Goal: Task Accomplishment & Management: Complete application form

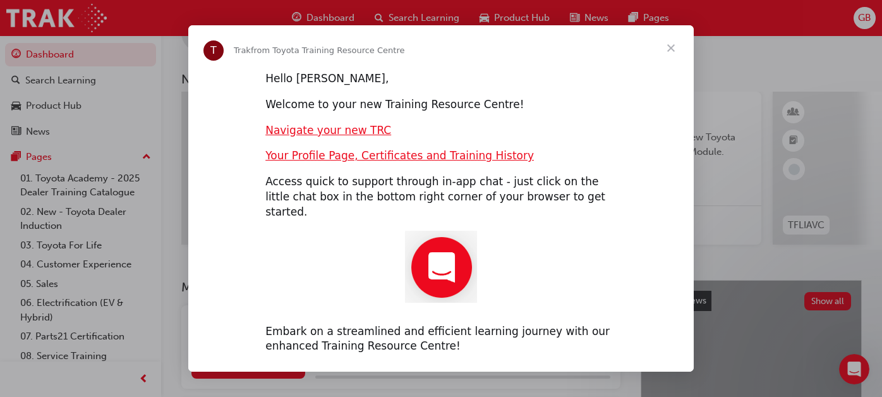
scroll to position [47, 0]
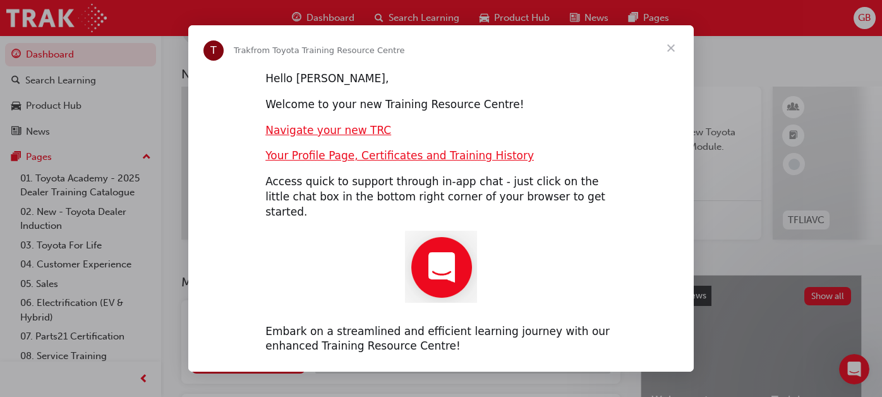
click at [673, 52] on span "Close" at bounding box center [672, 48] width 46 height 46
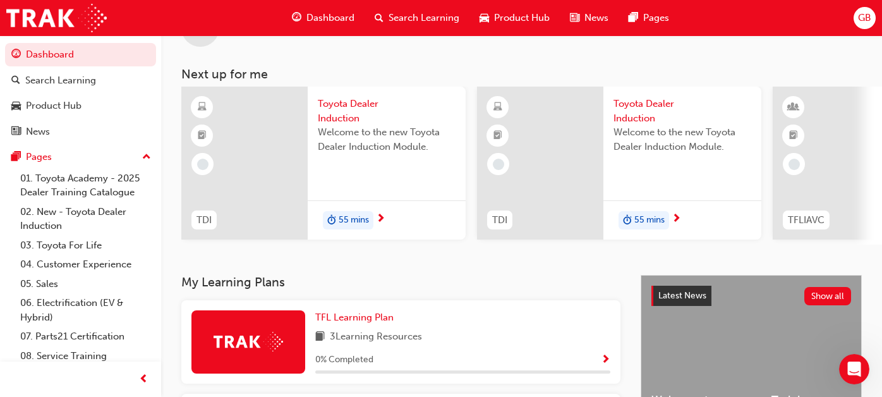
click at [345, 116] on span "Toyota Dealer Induction" at bounding box center [387, 111] width 138 height 28
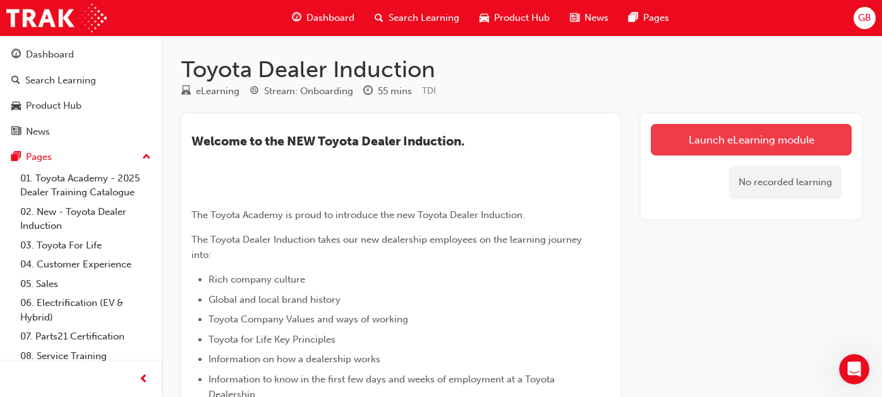
click at [760, 128] on link "Launch eLearning module" at bounding box center [751, 140] width 201 height 32
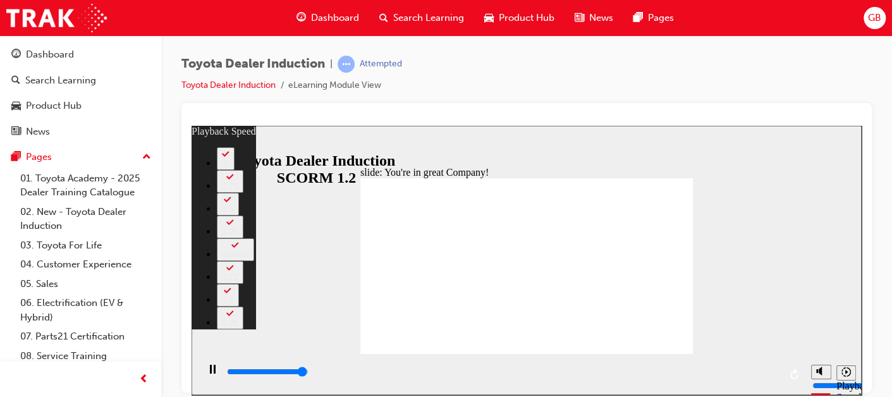
type input "7400"
type input "0"
type input "7500"
type input "156"
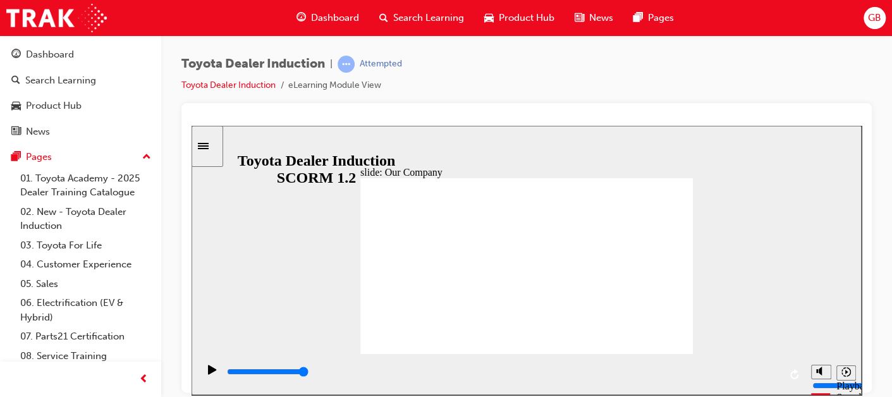
drag, startPoint x: 432, startPoint y: 317, endPoint x: 445, endPoint y: 315, distance: 13.3
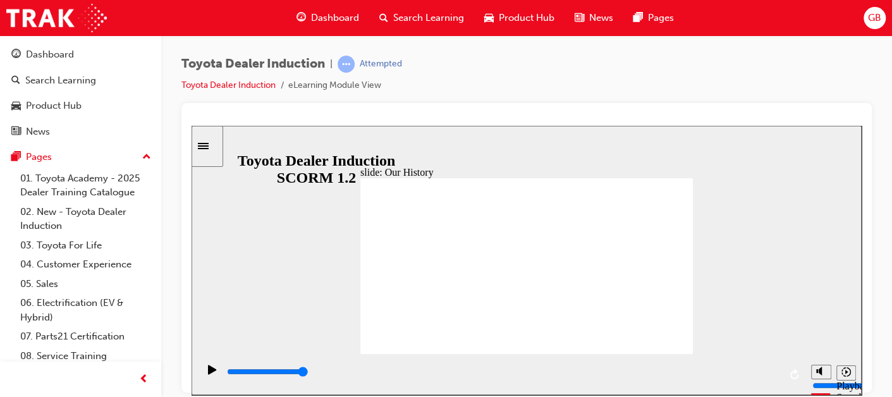
drag, startPoint x: 439, startPoint y: 314, endPoint x: 521, endPoint y: 324, distance: 82.9
drag, startPoint x: 518, startPoint y: 321, endPoint x: 613, endPoint y: 320, distance: 94.8
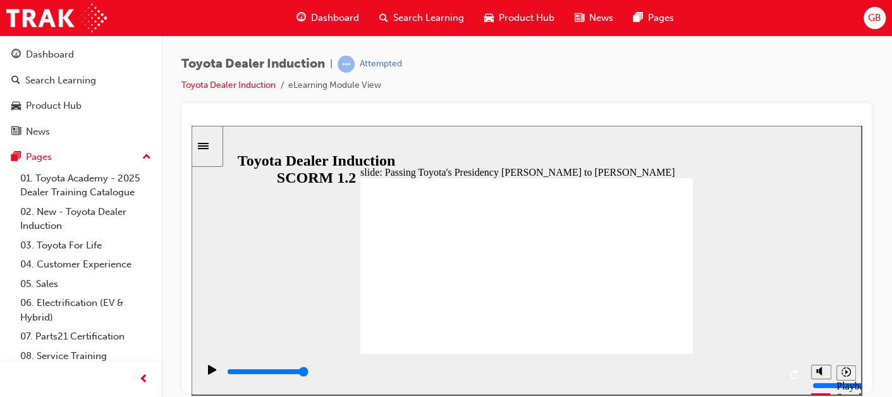
type input "5000"
radio input "true"
drag, startPoint x: 671, startPoint y: 181, endPoint x: 666, endPoint y: 186, distance: 6.7
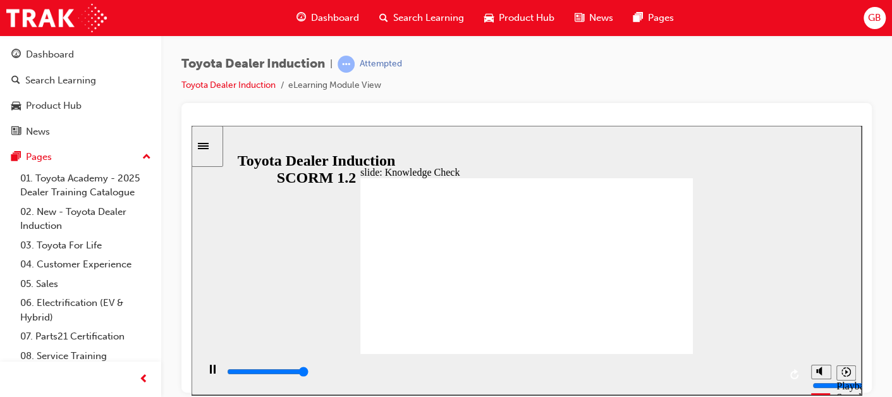
type input "5000"
radio input "true"
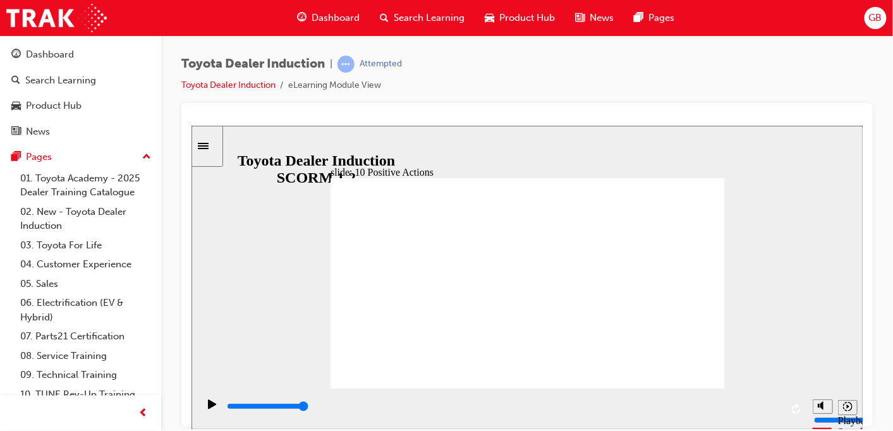
drag, startPoint x: 191, startPoint y: 355, endPoint x: 406, endPoint y: 285, distance: 225.9
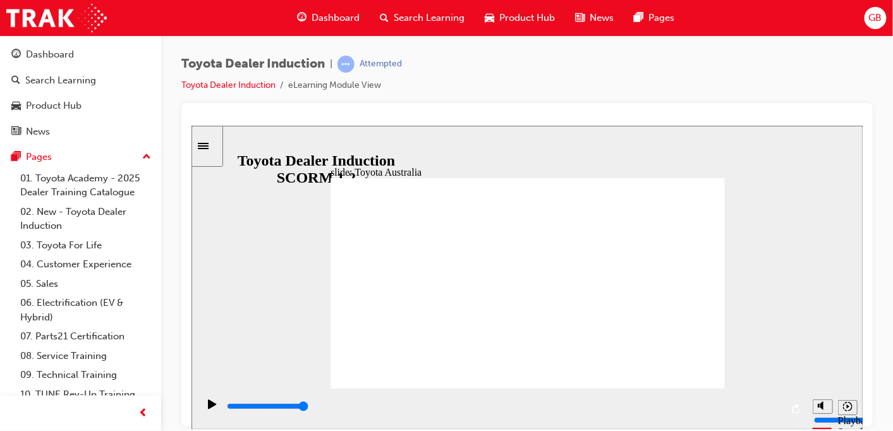
type input "15300"
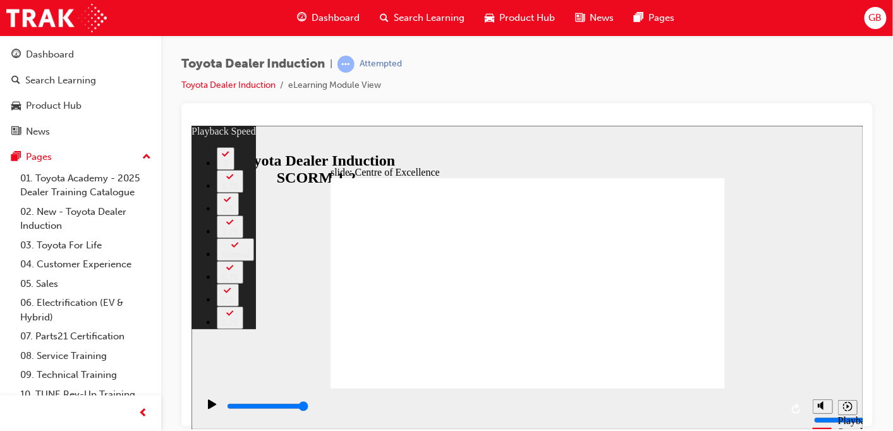
type input "248"
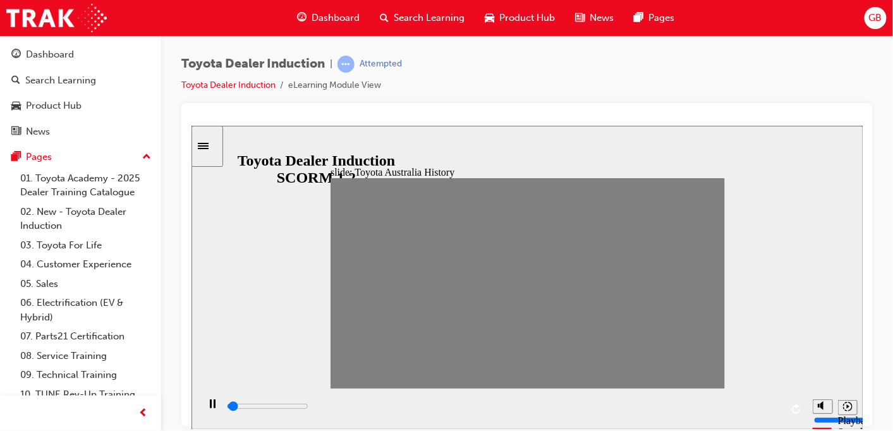
drag, startPoint x: 341, startPoint y: 288, endPoint x: 358, endPoint y: 288, distance: 17.1
drag, startPoint x: 368, startPoint y: 283, endPoint x: 380, endPoint y: 283, distance: 12.0
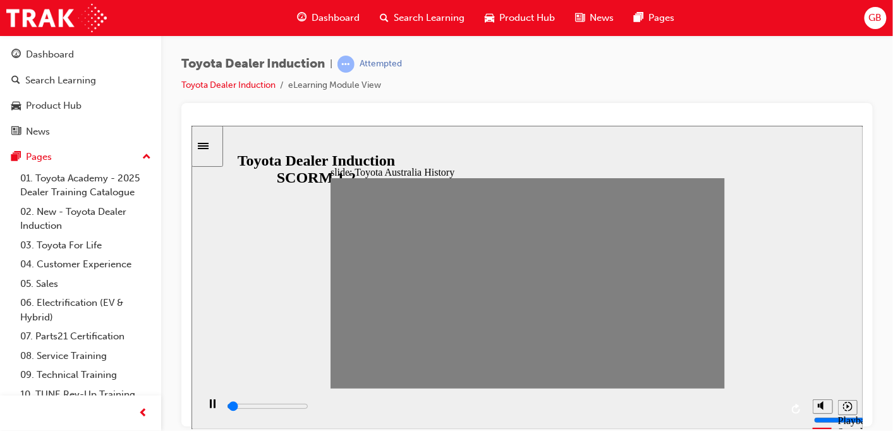
drag, startPoint x: 384, startPoint y: 284, endPoint x: 394, endPoint y: 284, distance: 10.1
drag, startPoint x: 393, startPoint y: 284, endPoint x: 412, endPoint y: 284, distance: 19.0
drag, startPoint x: 412, startPoint y: 284, endPoint x: 437, endPoint y: 283, distance: 25.3
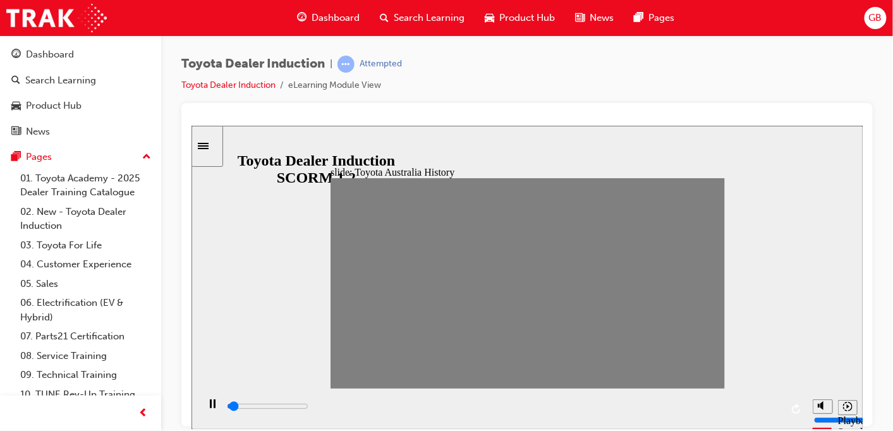
drag, startPoint x: 435, startPoint y: 284, endPoint x: 450, endPoint y: 284, distance: 15.2
drag, startPoint x: 450, startPoint y: 284, endPoint x: 466, endPoint y: 283, distance: 15.8
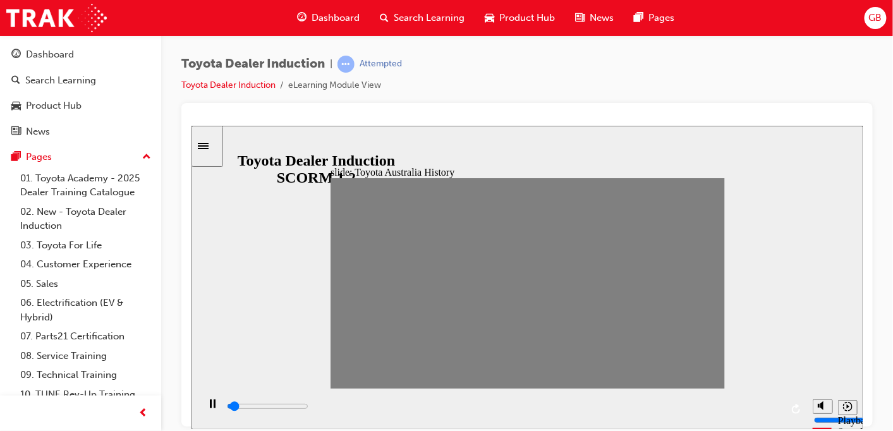
drag, startPoint x: 466, startPoint y: 283, endPoint x: 480, endPoint y: 283, distance: 14.5
drag, startPoint x: 480, startPoint y: 283, endPoint x: 503, endPoint y: 286, distance: 22.3
drag, startPoint x: 502, startPoint y: 287, endPoint x: 515, endPoint y: 286, distance: 13.3
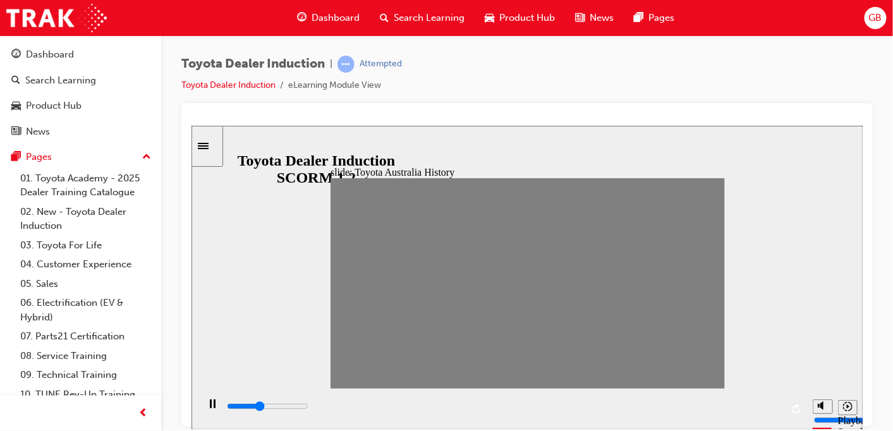
drag, startPoint x: 517, startPoint y: 286, endPoint x: 541, endPoint y: 286, distance: 24.0
drag, startPoint x: 541, startPoint y: 286, endPoint x: 560, endPoint y: 287, distance: 19.0
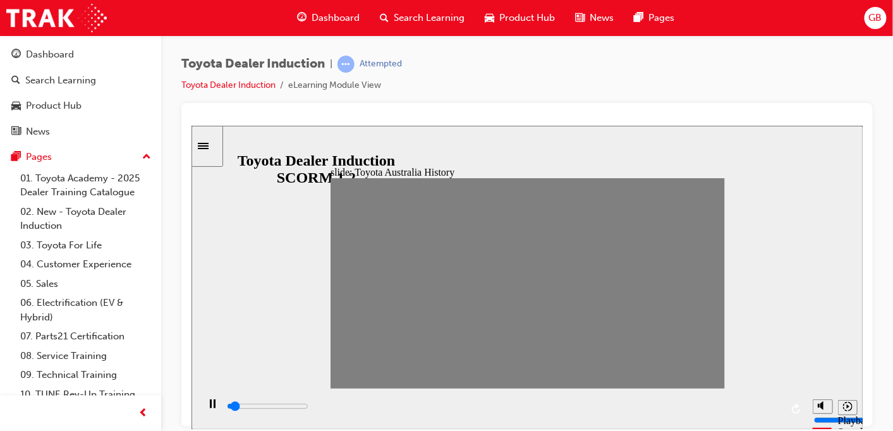
drag, startPoint x: 556, startPoint y: 284, endPoint x: 573, endPoint y: 286, distance: 17.2
drag, startPoint x: 573, startPoint y: 286, endPoint x: 587, endPoint y: 285, distance: 14.6
drag, startPoint x: 599, startPoint y: 284, endPoint x: 611, endPoint y: 284, distance: 12.6
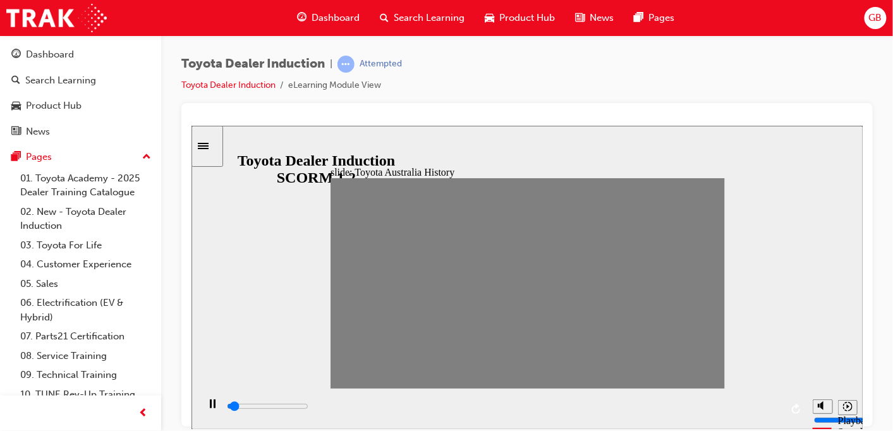
drag, startPoint x: 611, startPoint y: 284, endPoint x: 631, endPoint y: 284, distance: 19.6
drag, startPoint x: 631, startPoint y: 284, endPoint x: 662, endPoint y: 284, distance: 31.0
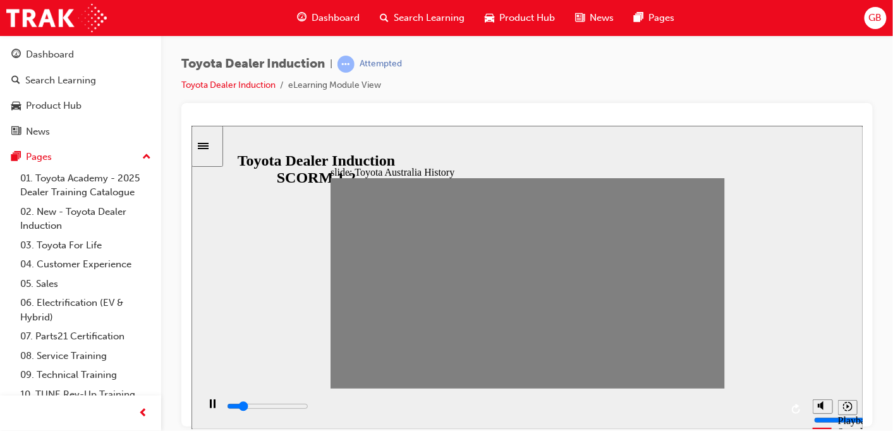
type input "100"
type input "17"
drag, startPoint x: 669, startPoint y: 288, endPoint x: 655, endPoint y: 287, distance: 14.6
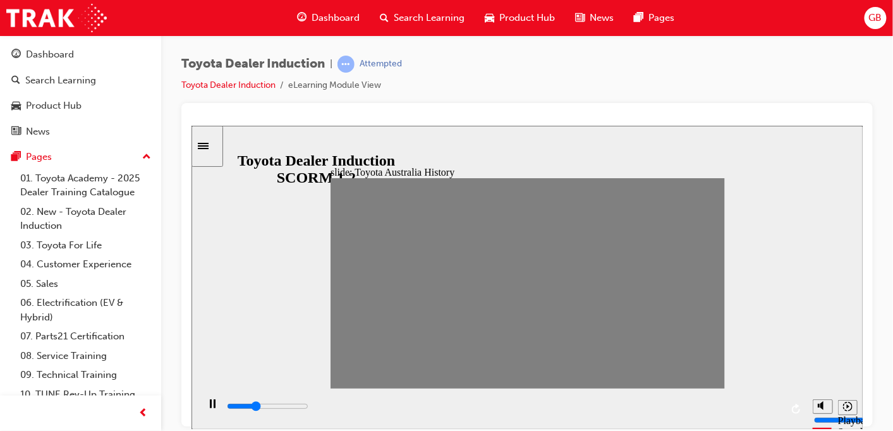
type input "100"
type input "18"
drag, startPoint x: 653, startPoint y: 286, endPoint x: 664, endPoint y: 286, distance: 10.8
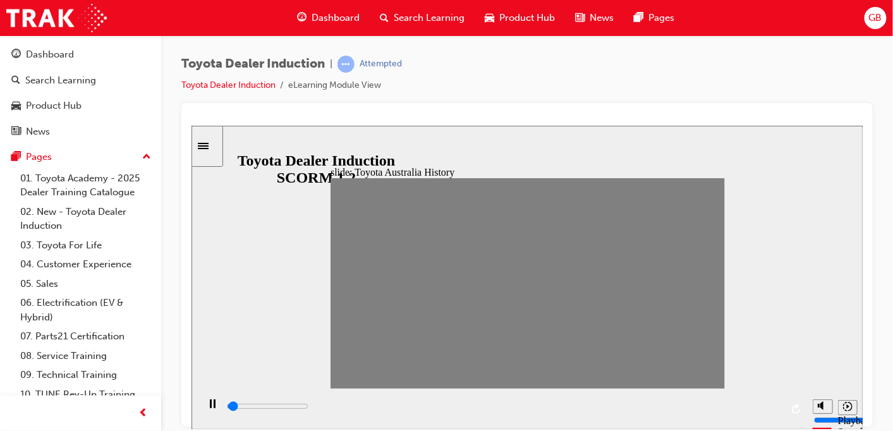
drag, startPoint x: 664, startPoint y: 286, endPoint x: 680, endPoint y: 287, distance: 15.8
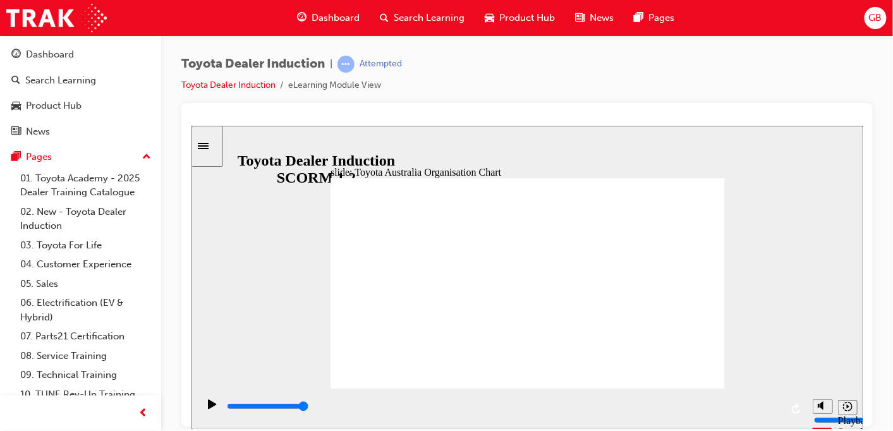
type input "5000"
radio input "true"
type input "5000"
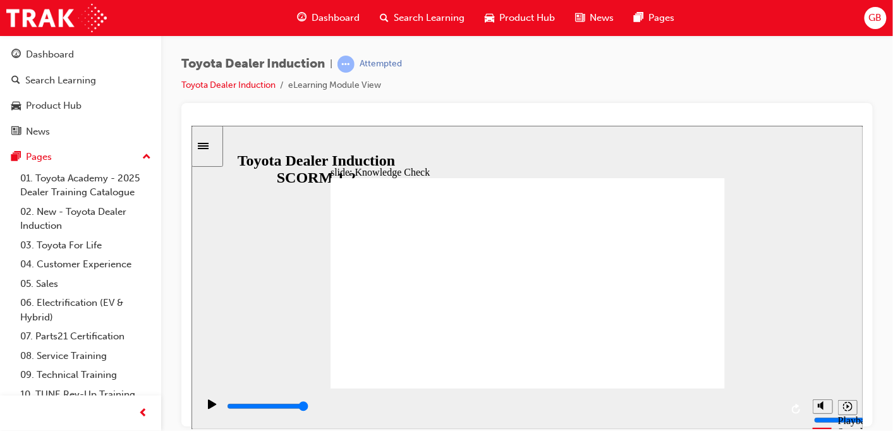
radio input "true"
type input "5000"
radio input "true"
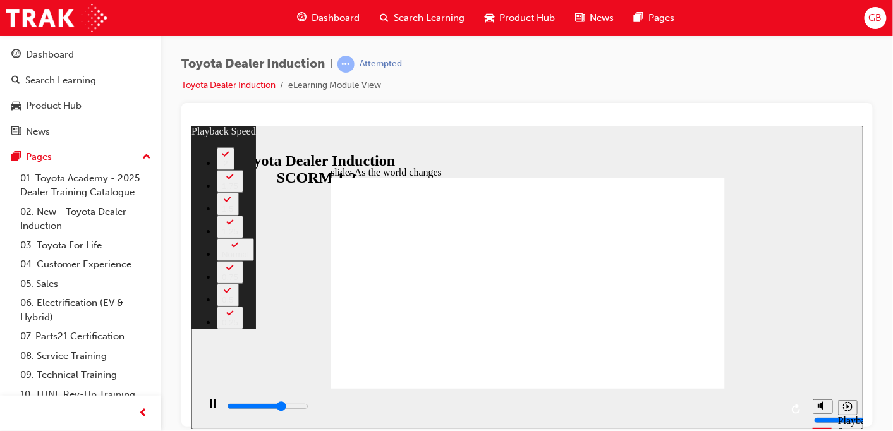
type input "6400"
type input "0"
type input "6600"
type input "1"
type input "6900"
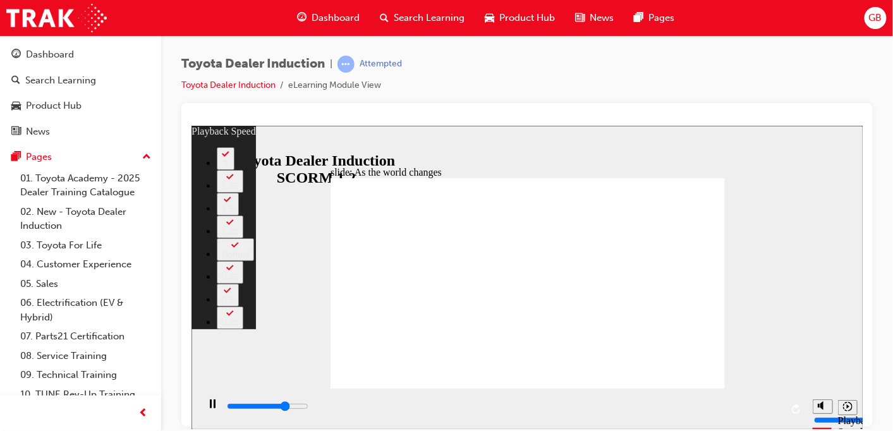
type input "1"
type input "7200"
type input "1"
type input "7400"
type input "1"
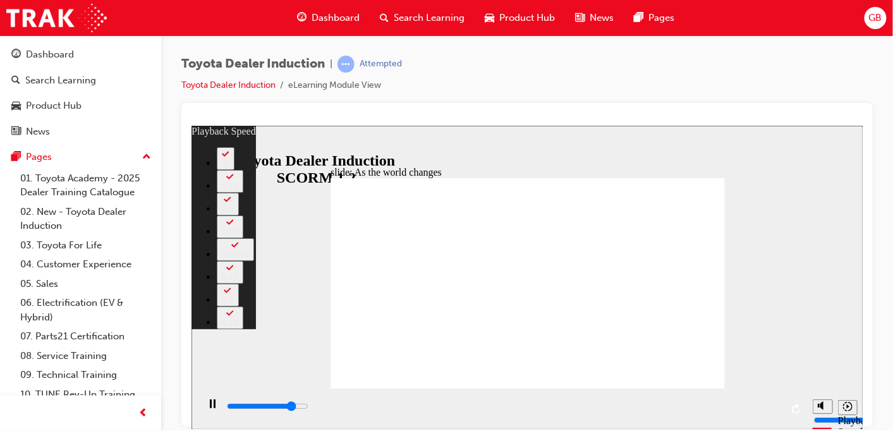
type input "7700"
type input "2"
type input "8000"
type input "2"
type input "8200"
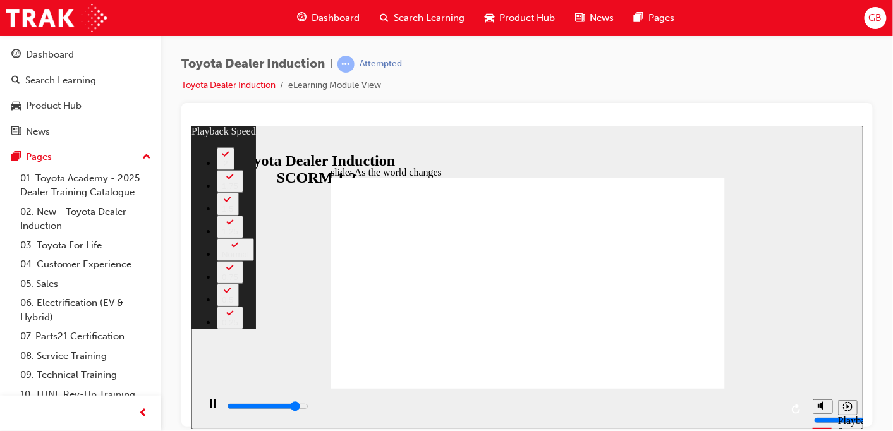
type input "2"
type input "8500"
type input "2"
type input "8800"
type input "3"
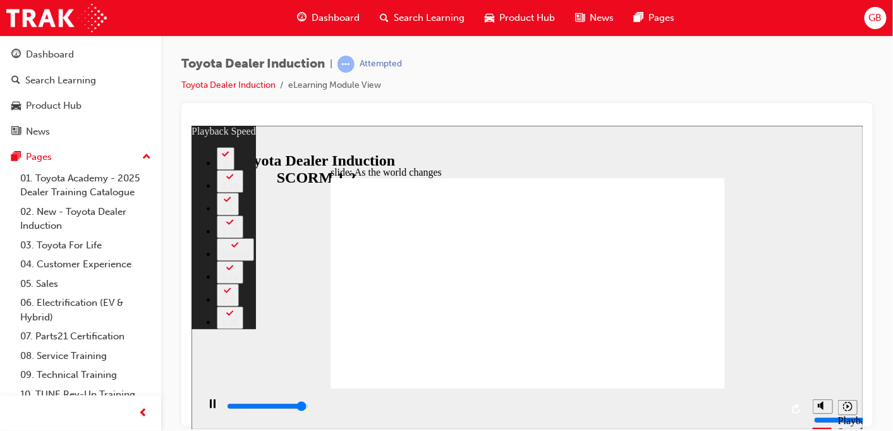
type input "9000"
type input "3"
type input "9200"
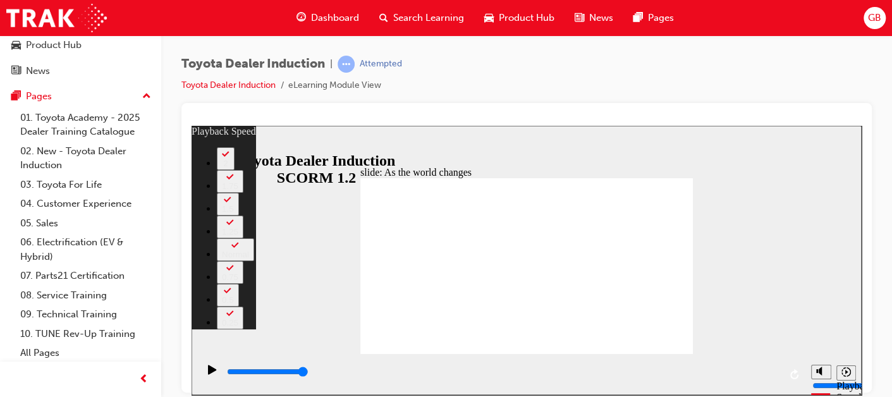
scroll to position [63, 0]
type input "128"
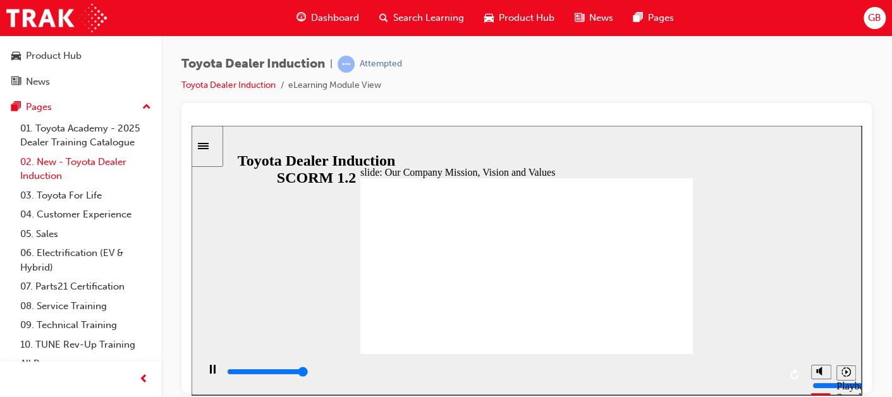
scroll to position [47, 0]
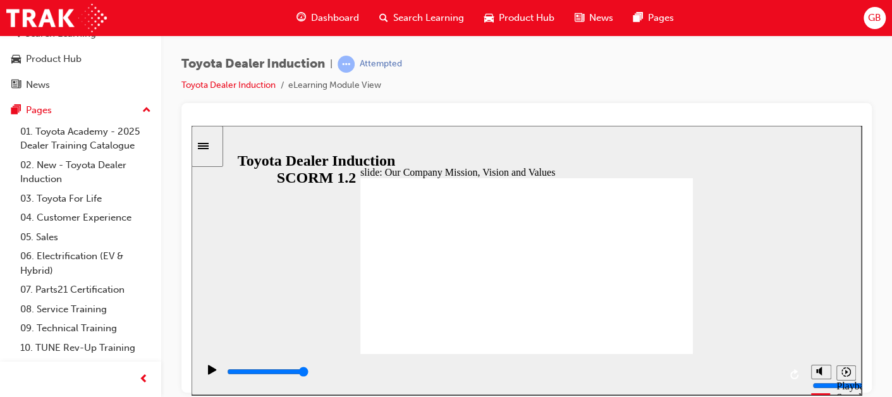
drag, startPoint x: 656, startPoint y: 330, endPoint x: 663, endPoint y: 332, distance: 8.0
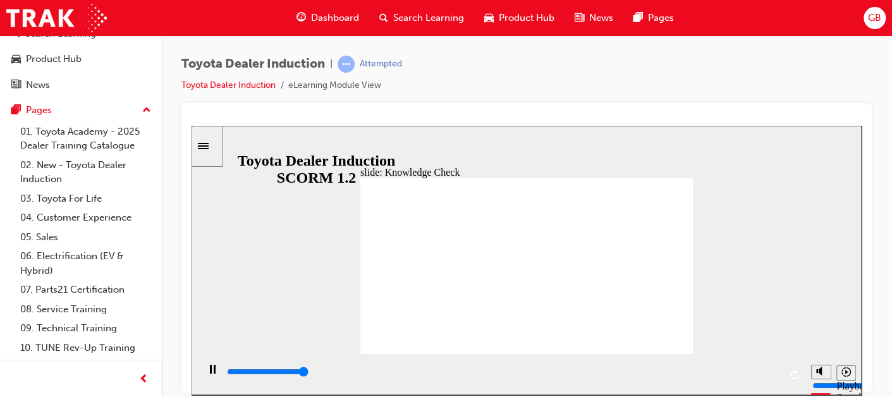
type input "5000"
type input "H"
type input "HA"
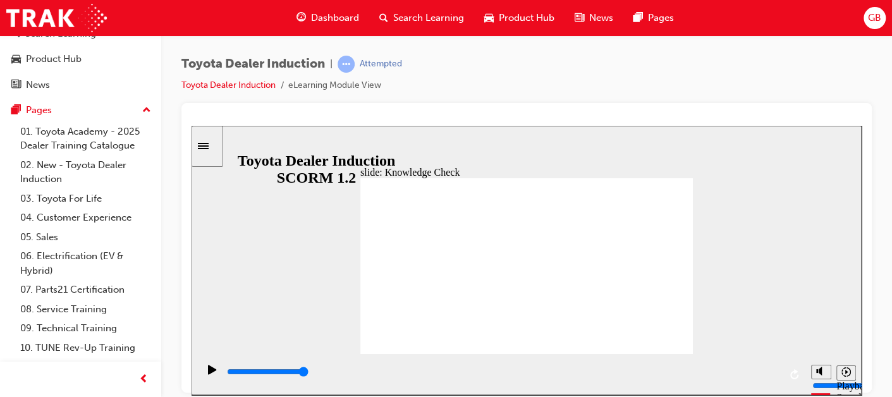
type input "HAP"
type input "HAPP"
type input "HAPPI"
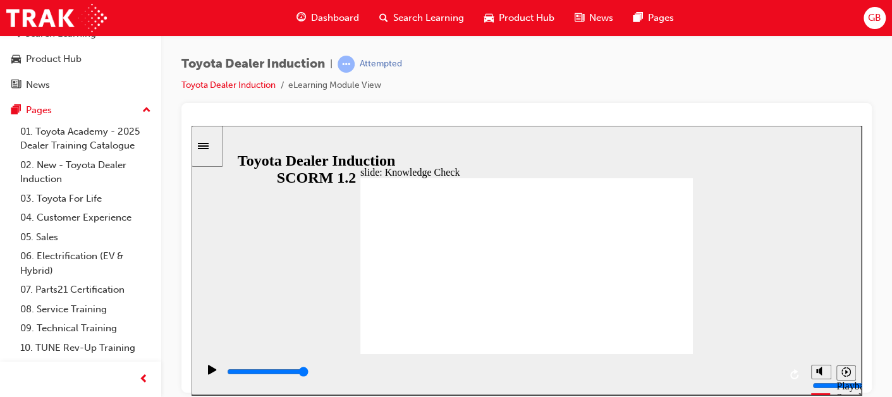
type input "HAPPI"
type input "HAPPIN"
type input "HAPPINE"
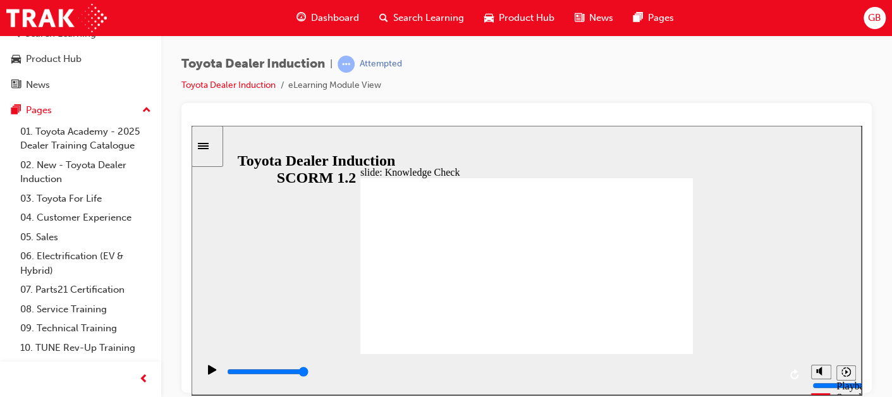
type input "HAPPINES"
type input "HAPPINESS"
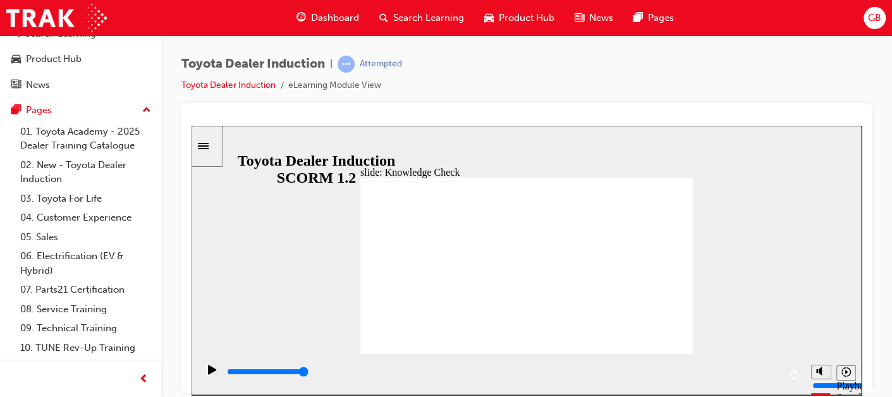
type input "HAPPINESS"
type input "5000"
type input "M"
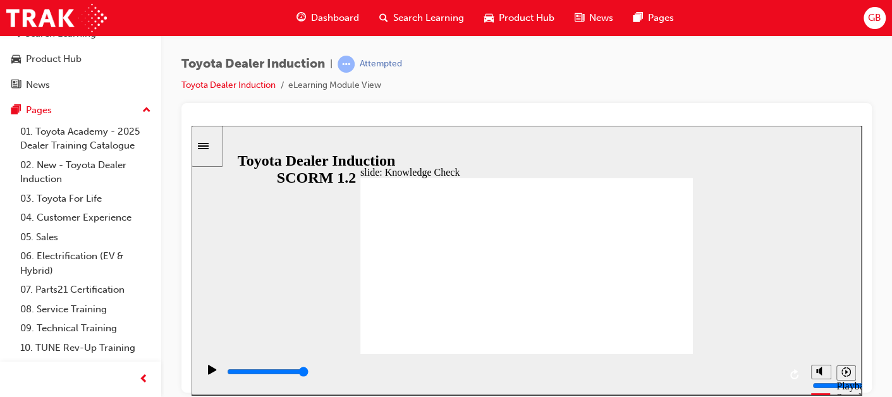
type input "M"
type input "MO"
type input "MOV"
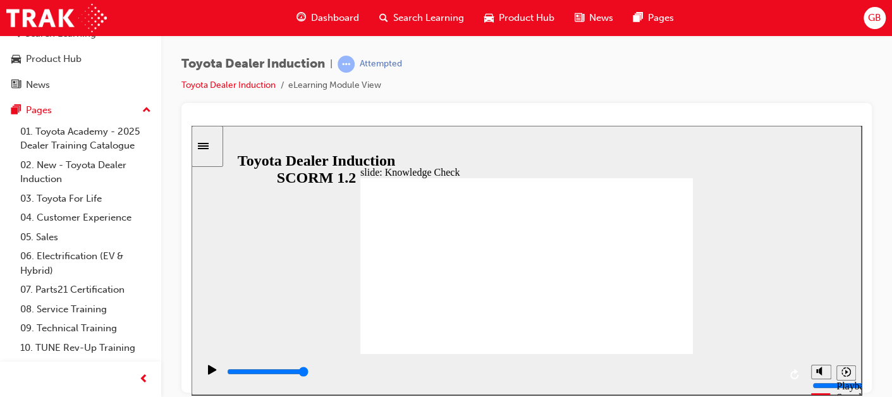
type input "MOVE"
type input "MOVED"
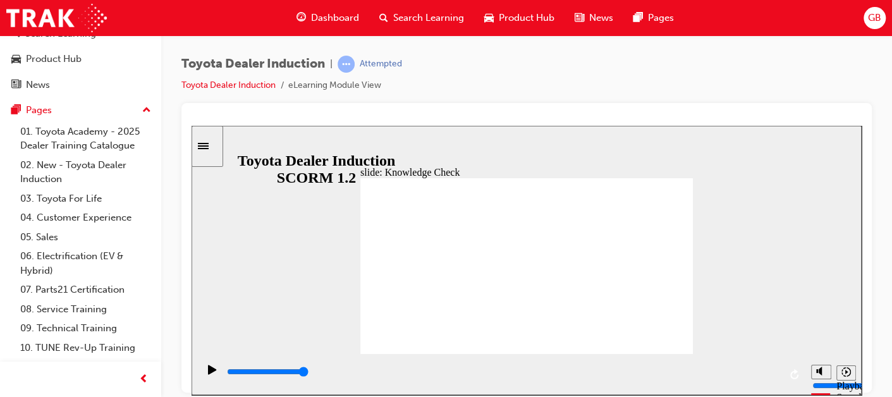
type input "MOVED"
type input "6500"
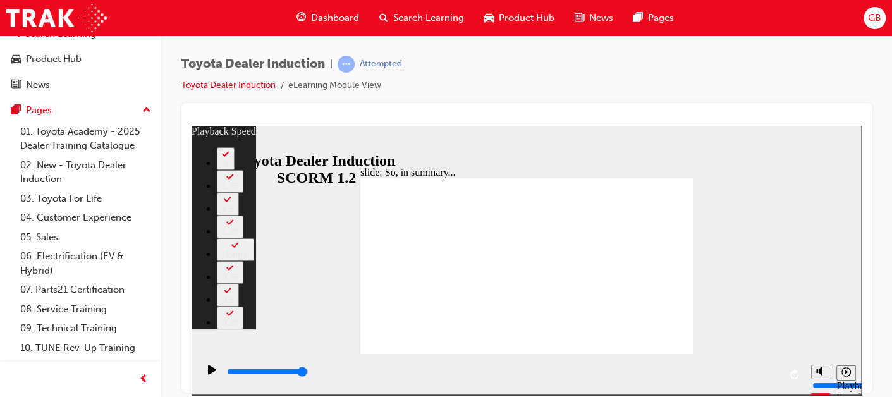
type input "106"
type input "128"
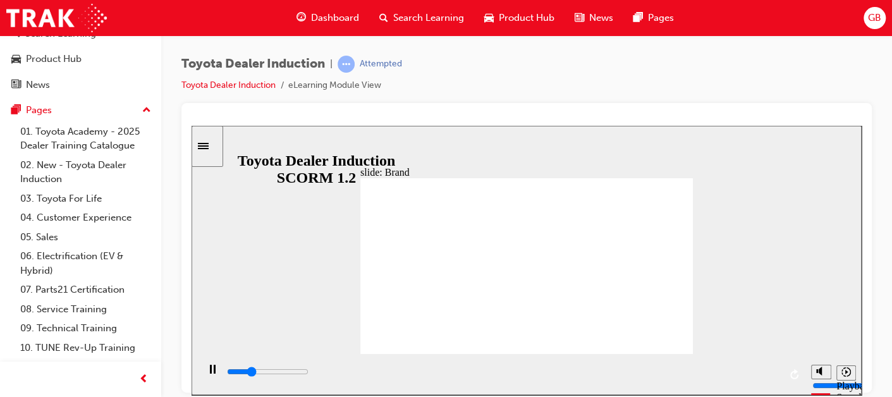
type input "900"
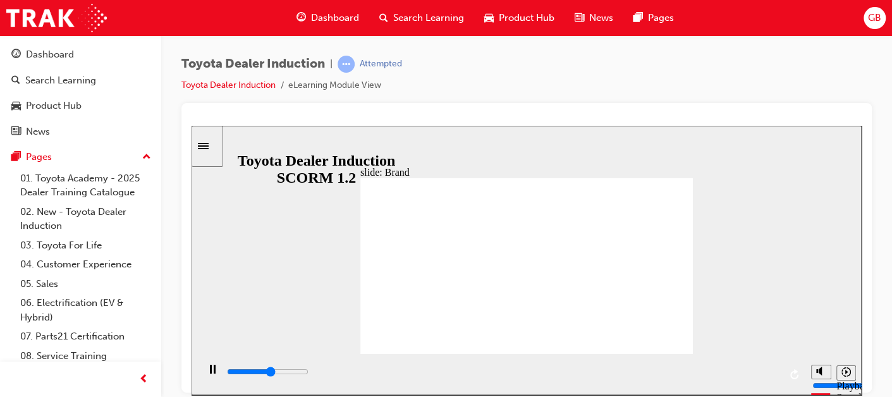
scroll to position [47, 0]
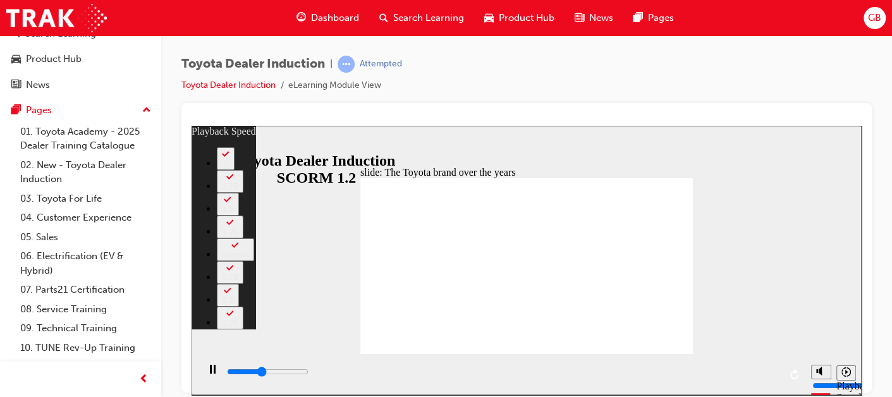
type input "3500"
type input "0"
type input "3700"
type input "0"
type input "4000"
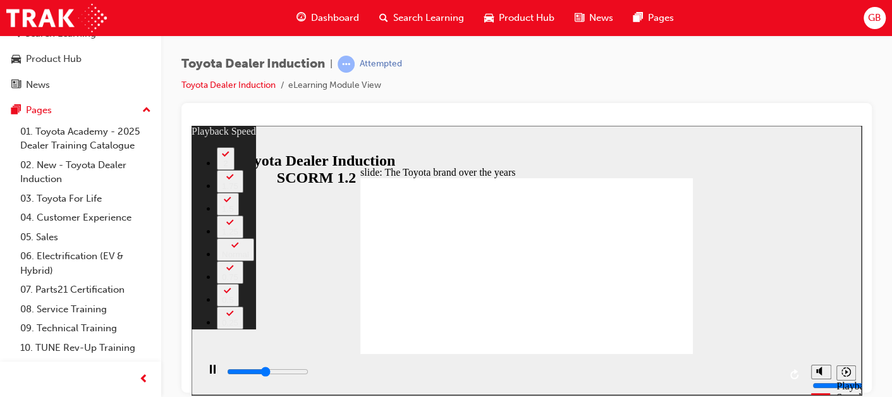
type input "1"
type input "4300"
type input "1"
type input "4500"
type input "1"
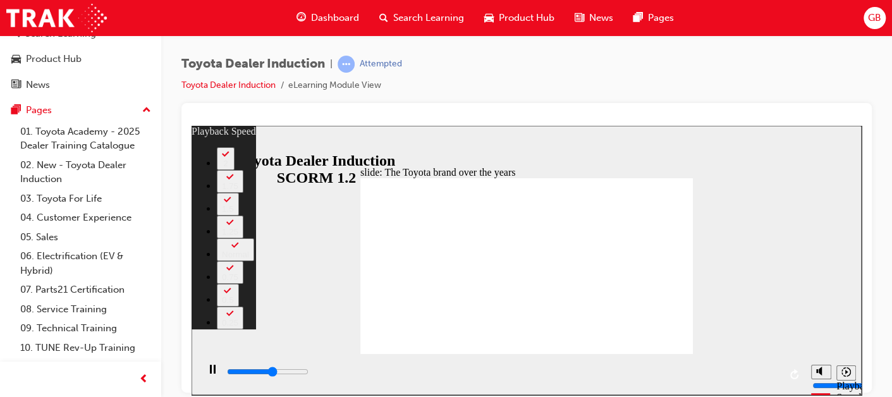
type input "4800"
type input "1"
type input "5100"
type input "2"
type input "5300"
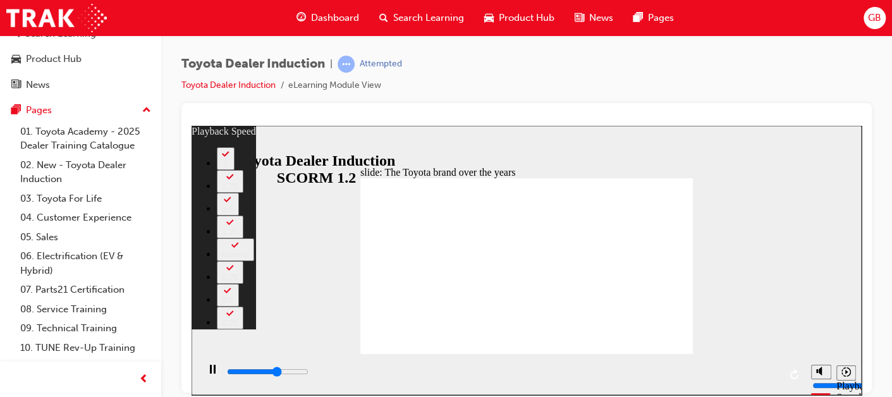
type input "2"
type input "5600"
type input "2"
type input "5900"
type input "2"
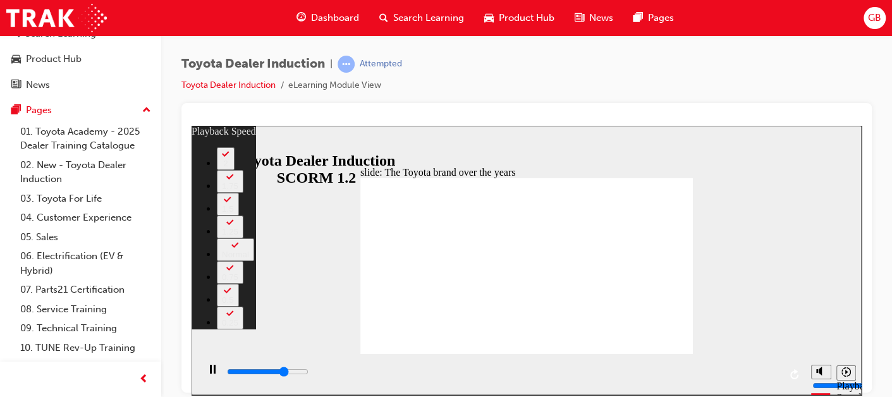
type input "6100"
type input "3"
type input "6400"
type input "3"
type input "6700"
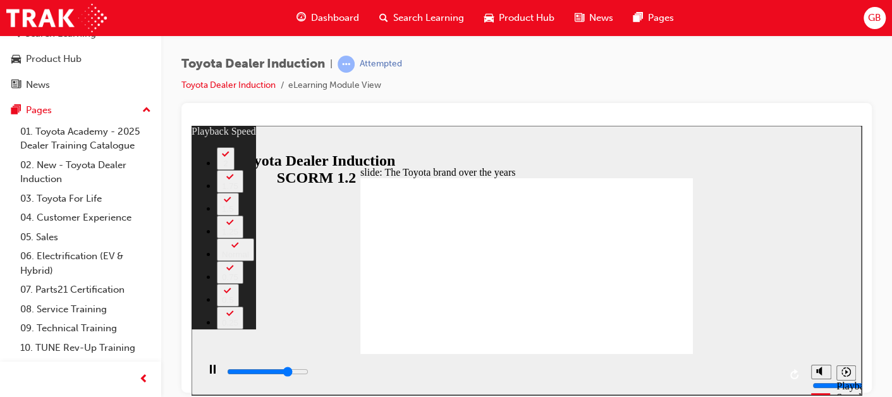
type input "3"
type input "6900"
type input "3"
type input "7200"
type input "4"
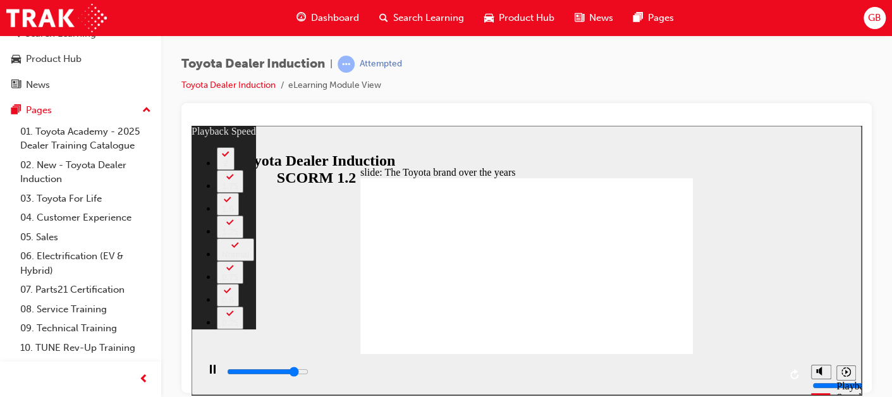
type input "7300"
type input "4"
type input "7500"
type input "4"
type input "7700"
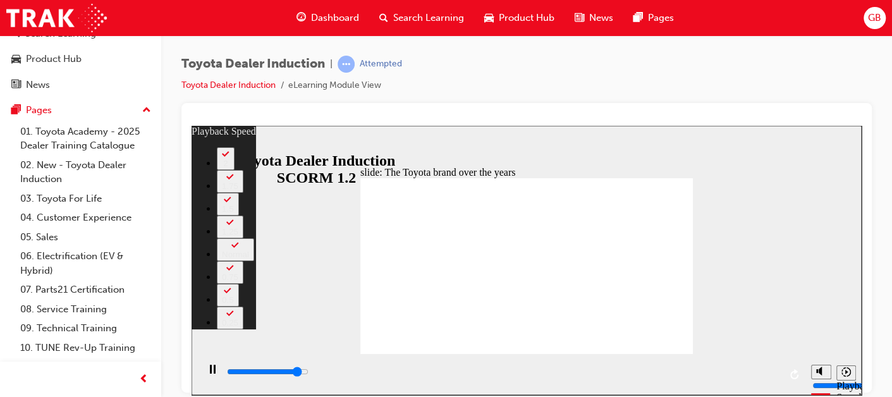
type input "4"
type input "8000"
type input "5"
type input "8300"
type input "5"
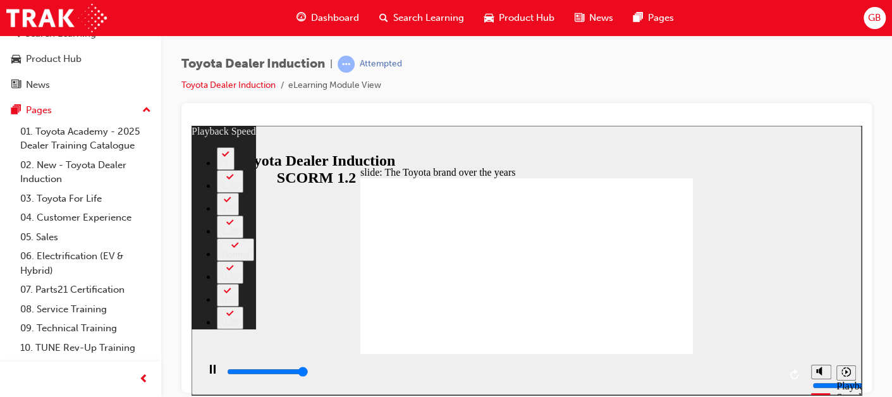
type input "8400"
type input "5"
type input "8400"
type input "165"
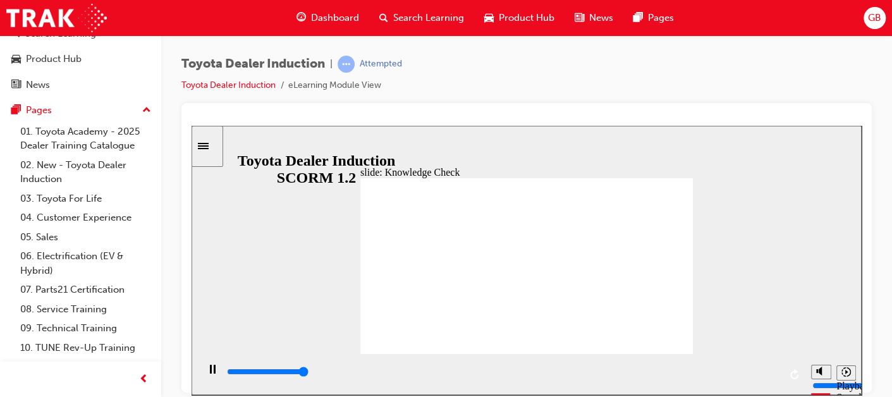
type input "5000"
radio input "true"
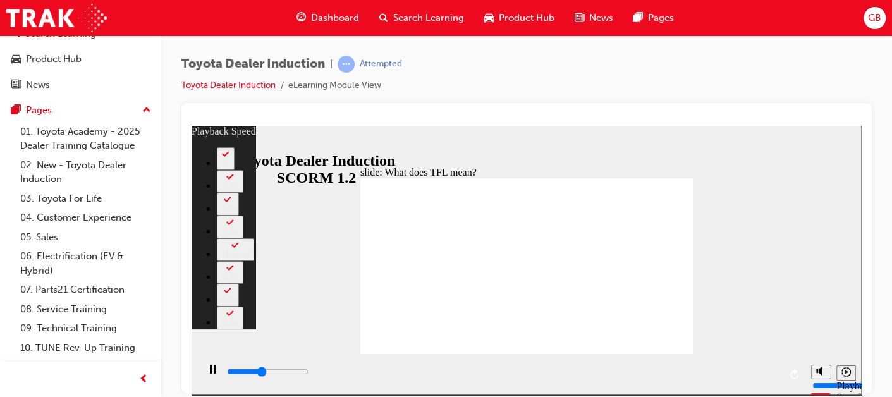
type input "4500"
type input "0"
type input "4800"
type input "1"
type input "5000"
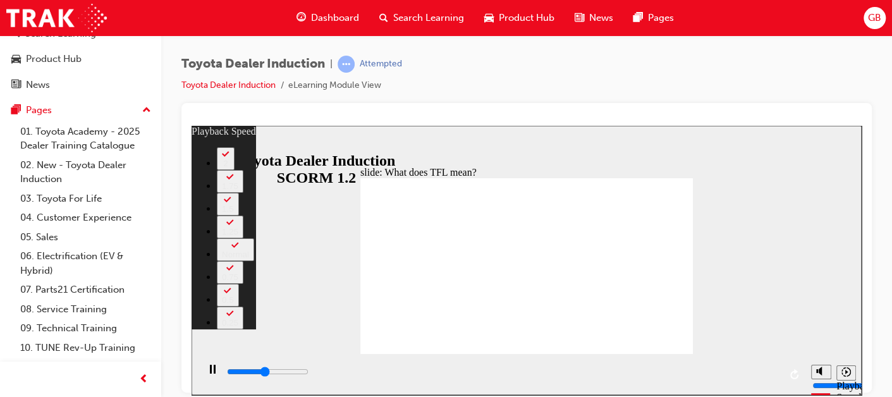
type input "1"
type input "5300"
type input "1"
type input "5600"
type input "1"
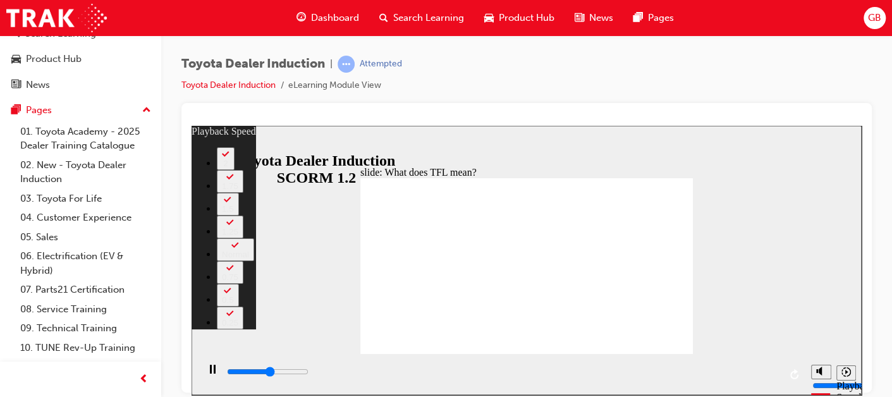
type input "5800"
type input "2"
type input "6100"
type input "2"
type input "6400"
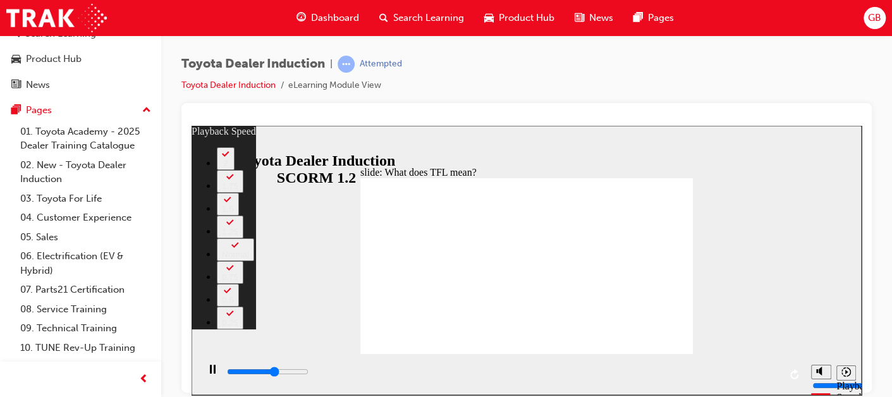
type input "2"
type input "6600"
type input "2"
type input "6900"
type input "3"
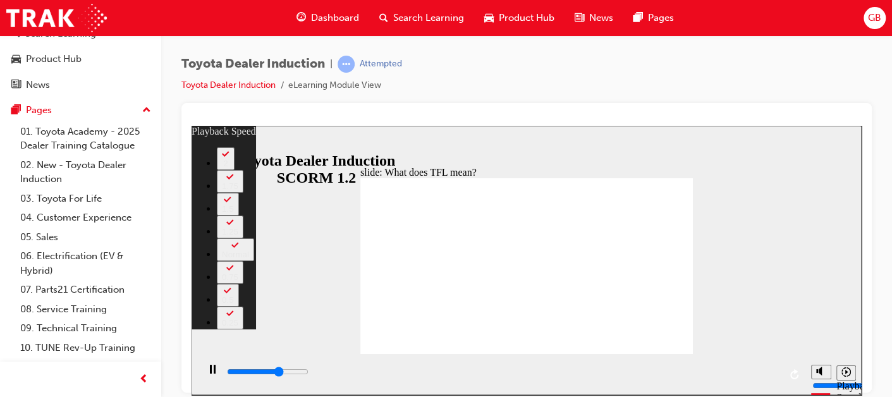
type input "7200"
type input "3"
type input "7400"
type input "3"
type input "7700"
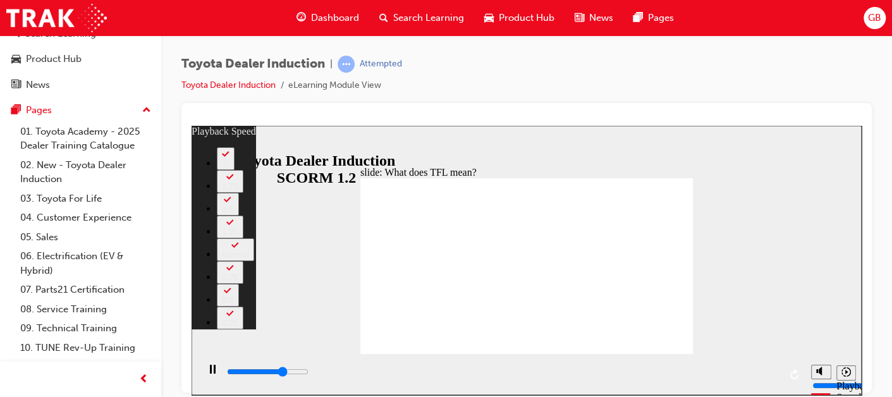
type input "3"
type input "8000"
type input "4"
type input "8200"
type input "4"
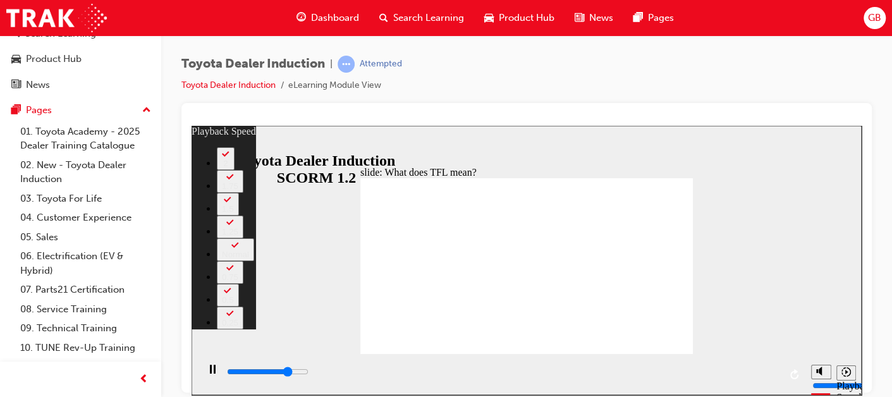
type input "8500"
type input "4"
type input "8800"
type input "5"
type input "9000"
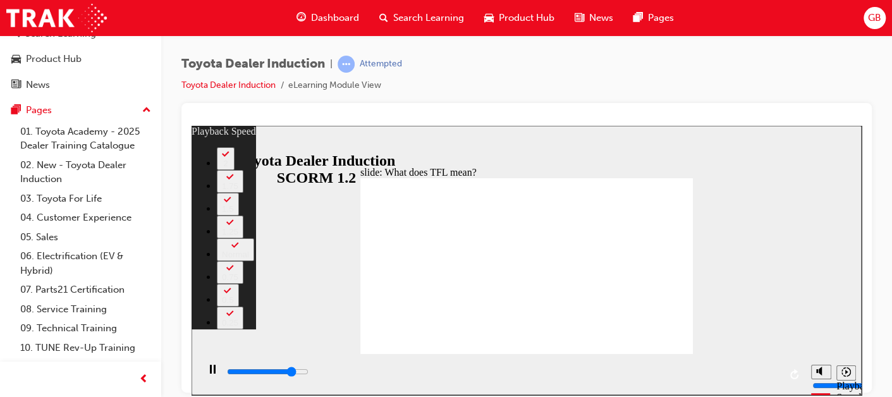
type input "5"
type input "9300"
type input "5"
type input "9600"
type input "5"
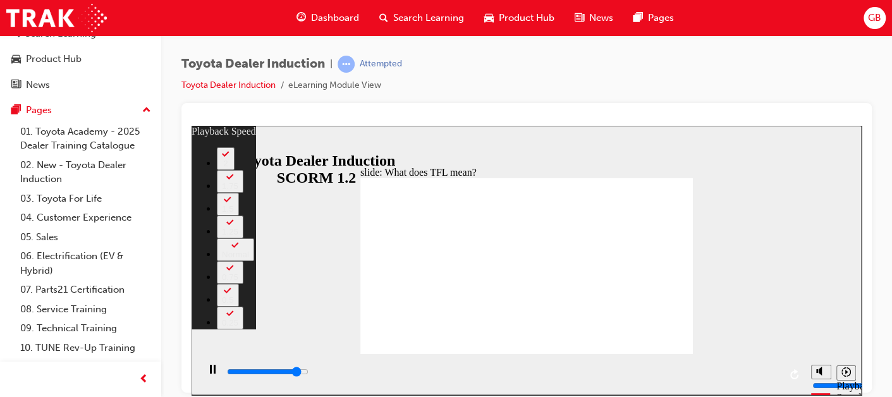
type input "9800"
type input "6"
type input "10100"
type input "6"
type input "10400"
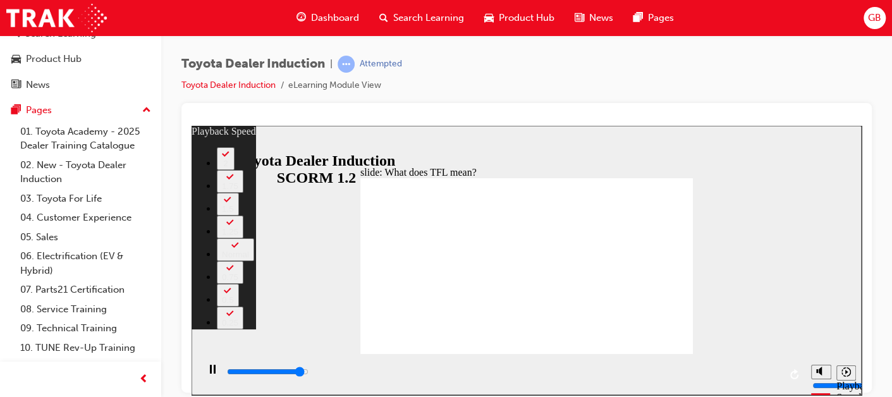
type input "6"
type input "10600"
type input "6"
type input "10800"
drag, startPoint x: 404, startPoint y: 329, endPoint x: 694, endPoint y: 329, distance: 290.1
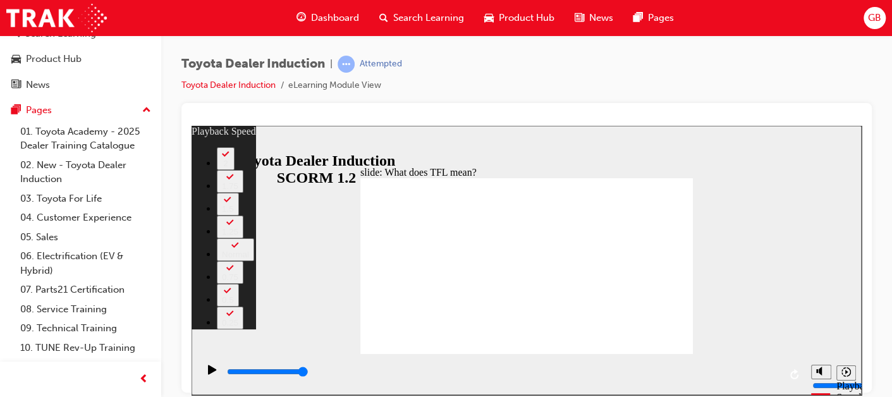
click at [694, 329] on div "slide: What does TFL mean? Rectangle 2 playback speed 2 1.75 1.5 1.25 Normal 0.…" at bounding box center [527, 259] width 670 height 269
type input "139"
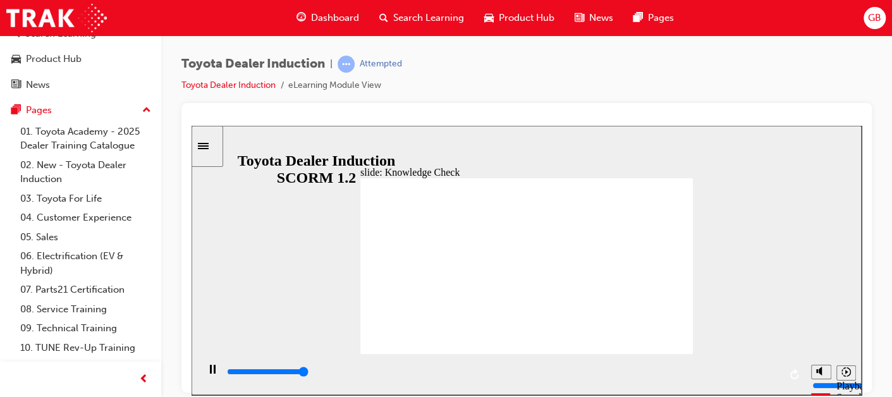
type input "5000"
radio input "true"
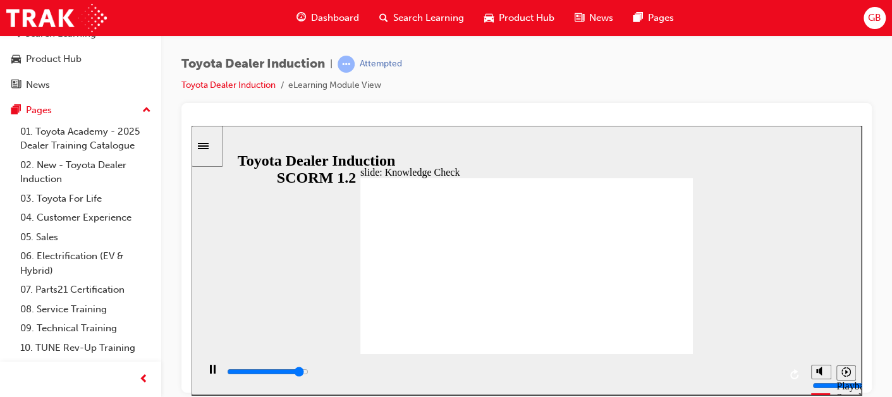
type input "4800"
radio input "true"
drag, startPoint x: 276, startPoint y: 372, endPoint x: 797, endPoint y: 376, distance: 521.5
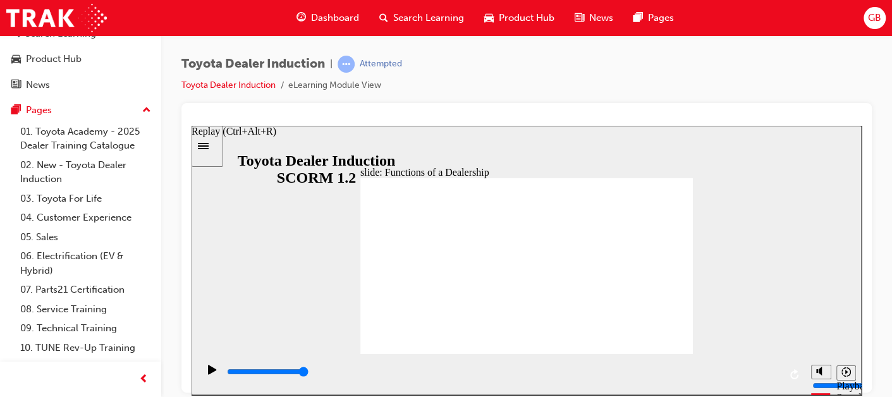
click at [797, 376] on div "playback controls" at bounding box center [501, 373] width 607 height 41
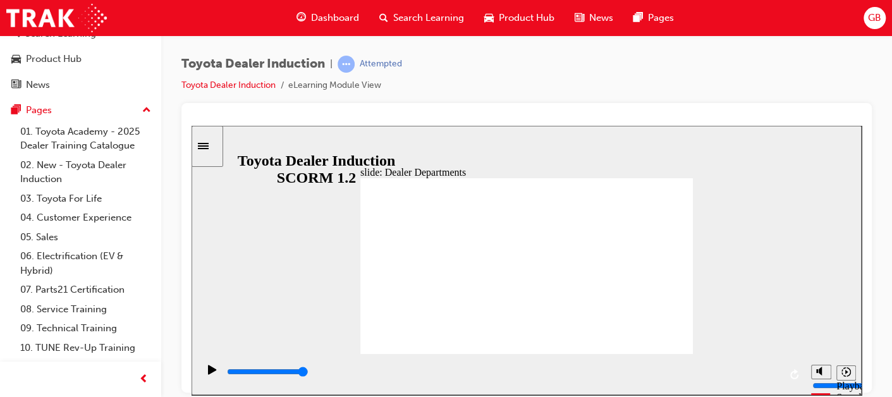
drag, startPoint x: 319, startPoint y: 372, endPoint x: 789, endPoint y: 370, distance: 469.7
click at [789, 370] on div "playback controls" at bounding box center [501, 373] width 607 height 41
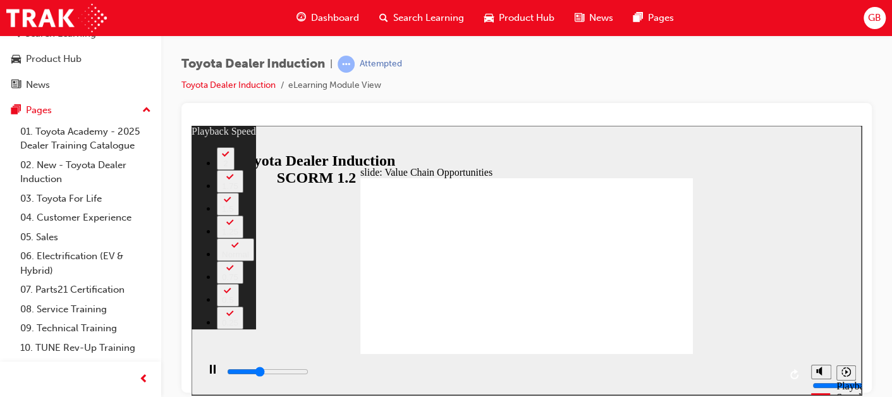
type input "4500"
type input "0"
type input "4700"
type input "1"
type input "5000"
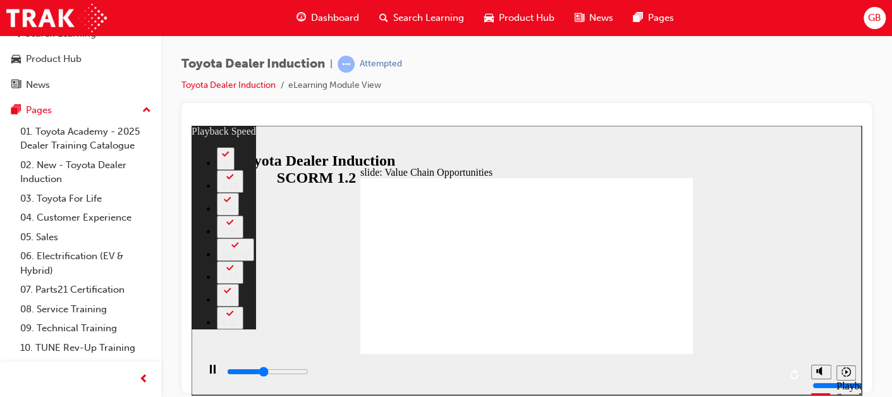
type input "1"
type input "5300"
type input "1"
type input "5500"
type input "1"
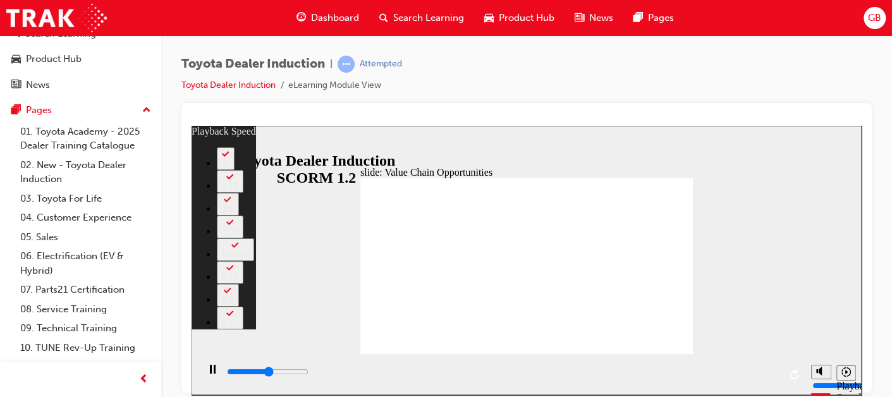
type input "5800"
type input "2"
type input "5800"
type input "1"
type input "5800"
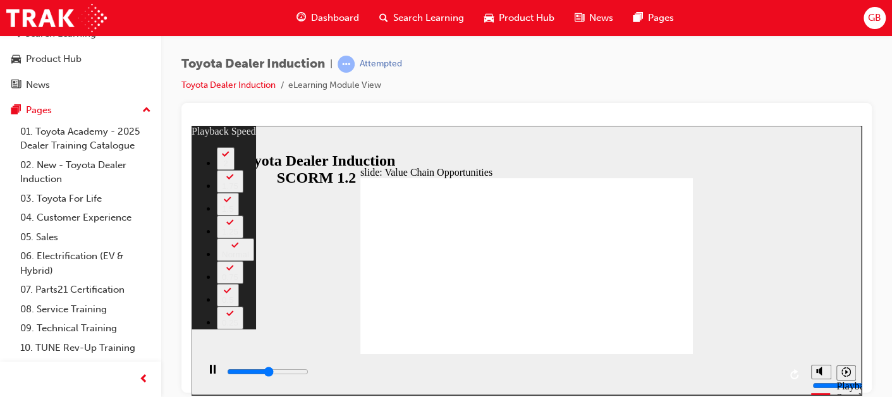
type input "1"
type input "5900"
type input "1"
type input "6000"
type input "23"
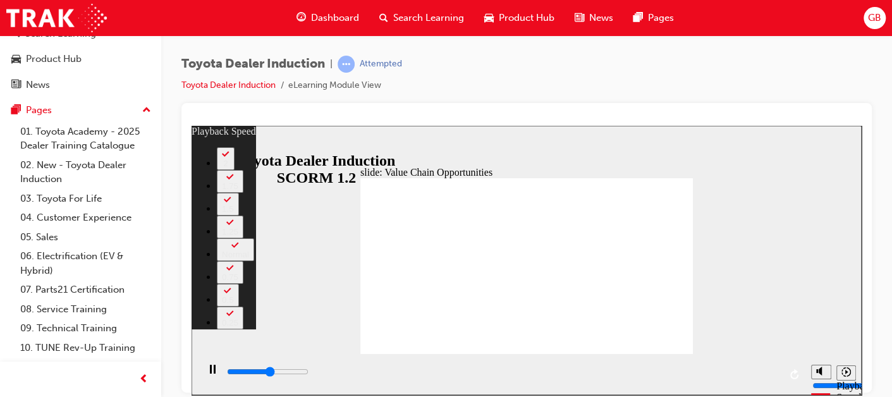
type input "6000"
type input "23"
type input "6100"
type input "29"
type input "6200"
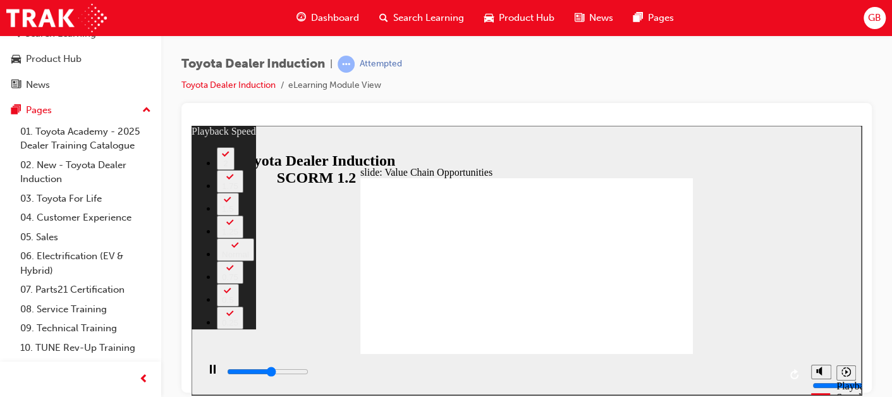
type input "44"
type input "6200"
type input "44"
type input "6200"
type input "48"
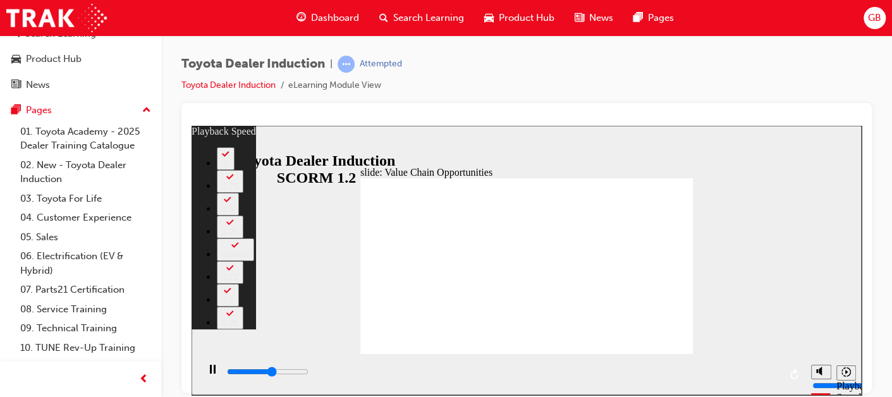
type input "6300"
type input "55"
type input "6300"
type input "55"
type input "6400"
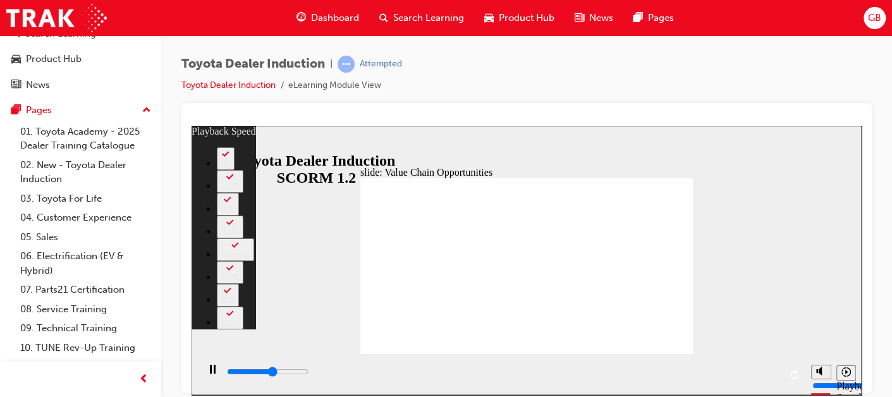
type input "59"
type input "6500"
type input "60"
type input "6600"
type input "61"
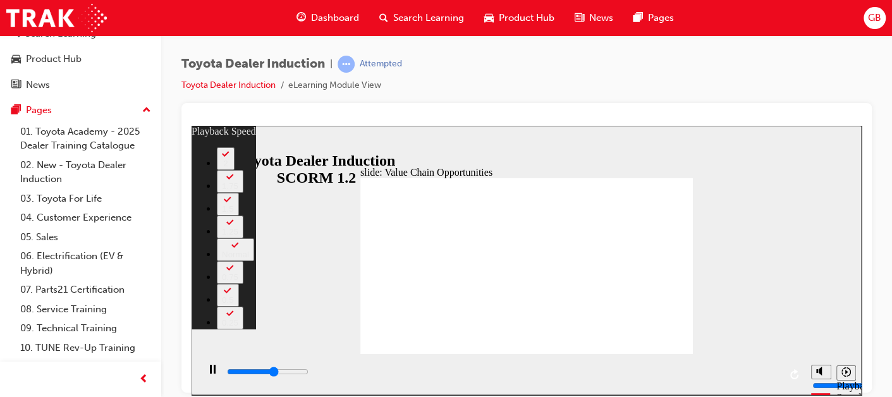
type input "6600"
type input "61"
type input "6600"
type input "61"
type input "6600"
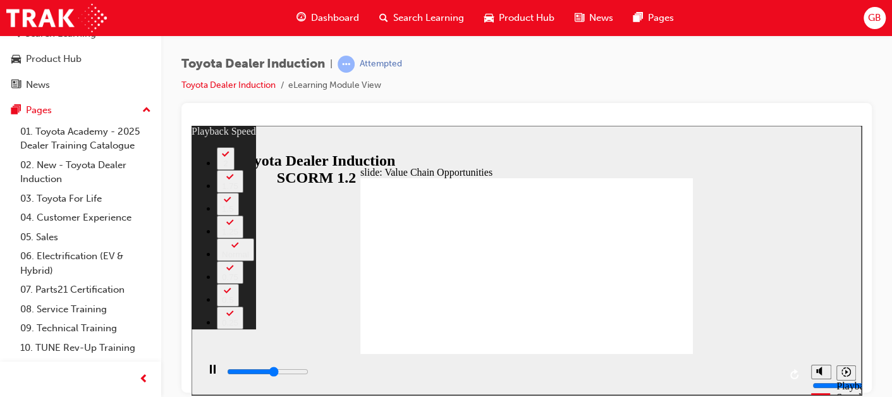
type input "61"
type input "6700"
type input "61"
type input "6700"
type input "61"
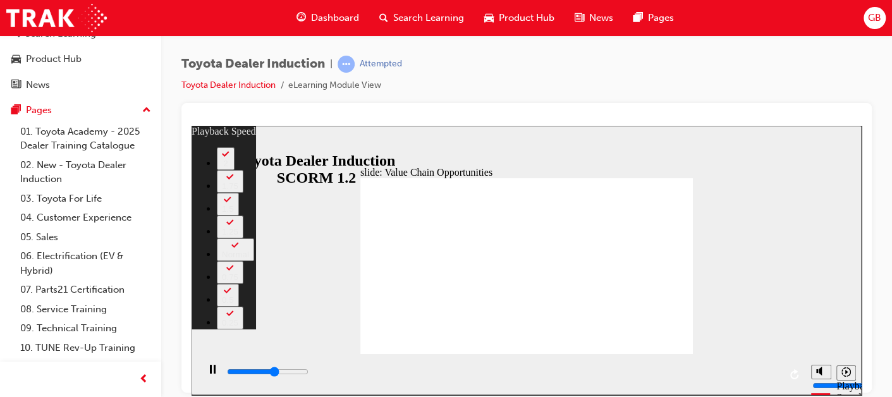
type input "6800"
type input "62"
type input "6800"
type input "62"
drag, startPoint x: 365, startPoint y: 327, endPoint x: 680, endPoint y: 329, distance: 314.8
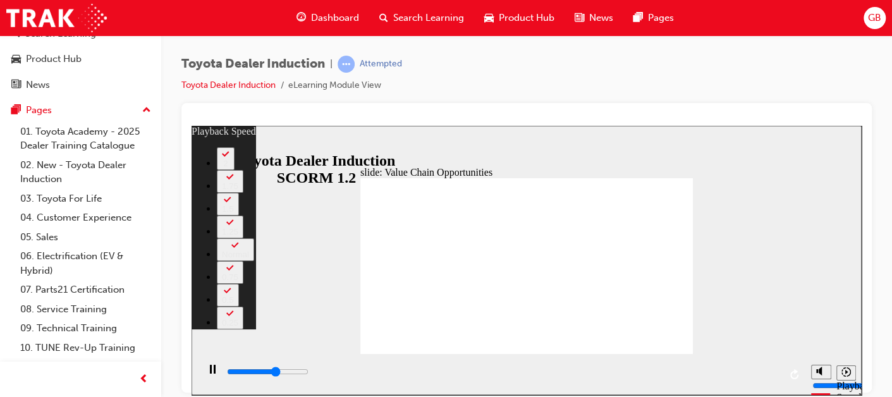
type input "6900"
type input "62"
type input "7200"
type input "62"
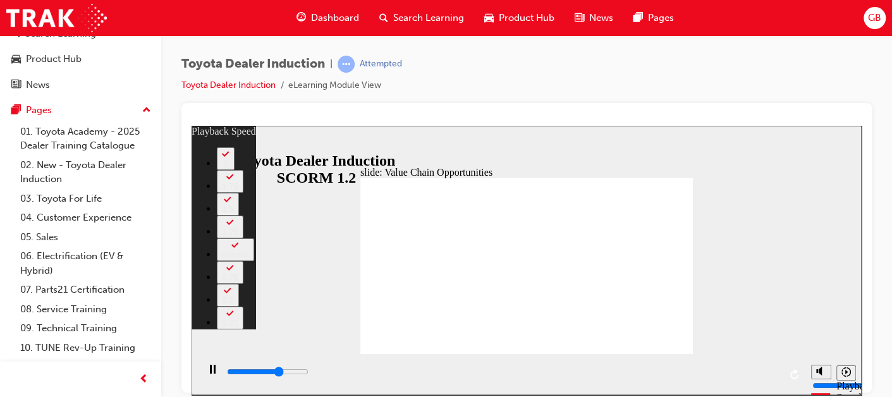
type input "7500"
type input "62"
type input "7700"
type input "63"
type input "7900"
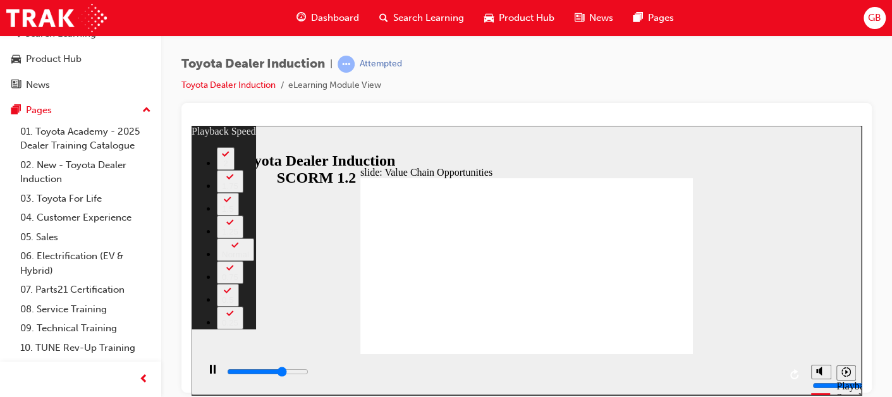
type input "63"
type input "8000"
type input "63"
type input "8100"
type input "63"
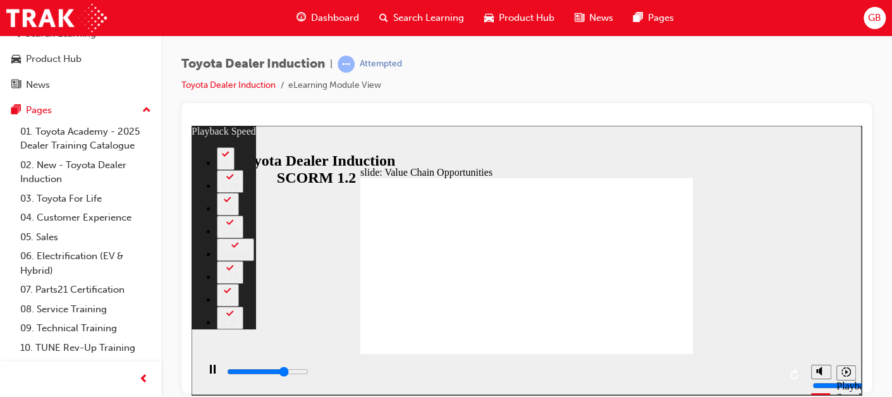
type input "8300"
type input "63"
type input "8500"
type input "63"
type input "8600"
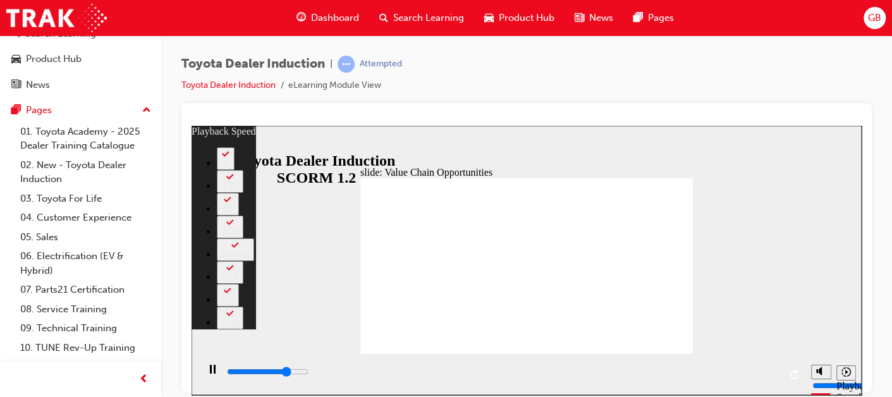
type input "63"
type input "8800"
type input "64"
type input "9100"
type input "64"
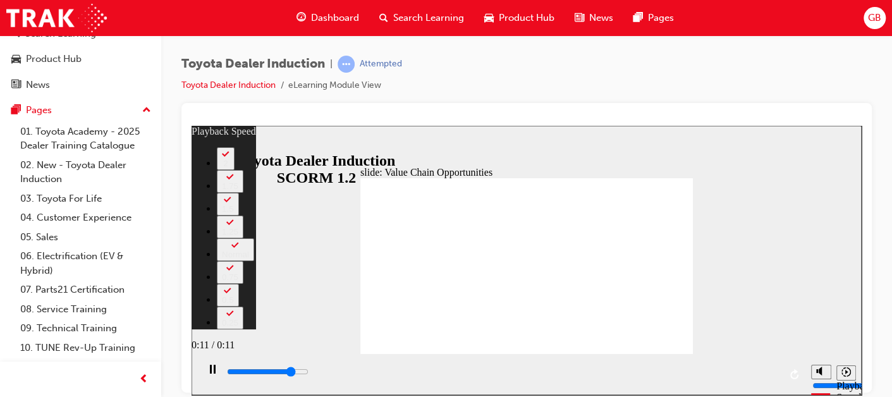
type input "9300"
type input "64"
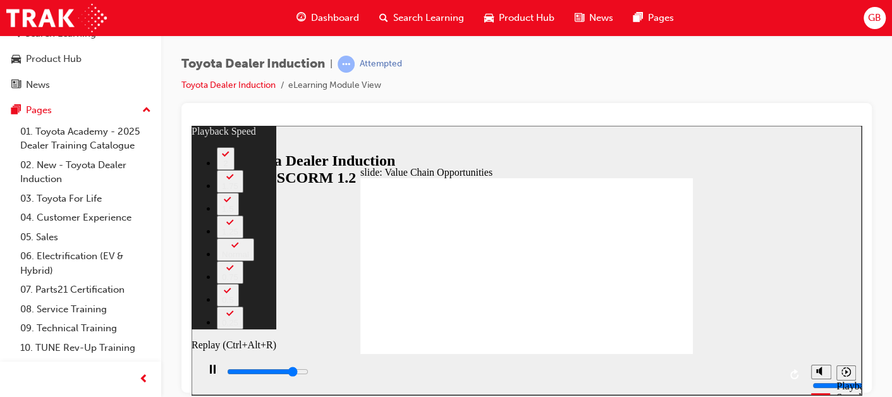
type input "9600"
type input "64"
type input "9600"
type input "64"
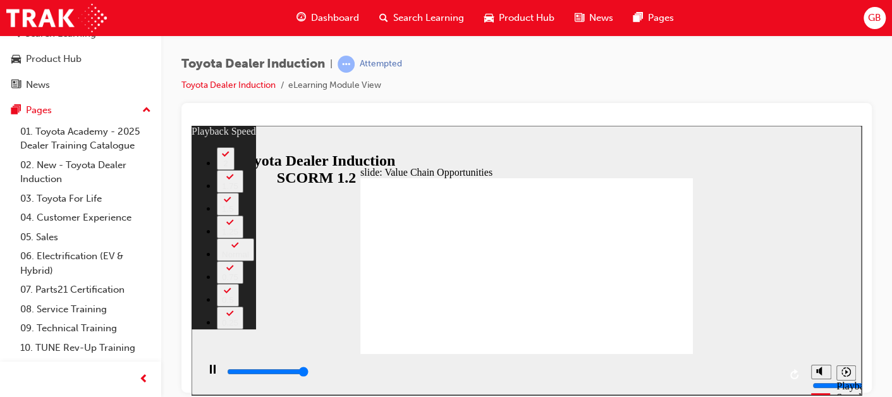
type input "11300"
type input "64"
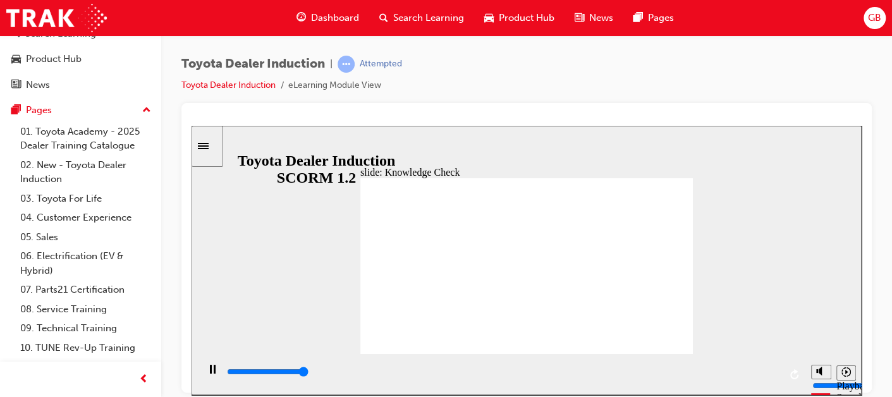
type input "5000"
radio input "true"
type input "4700"
radio input "true"
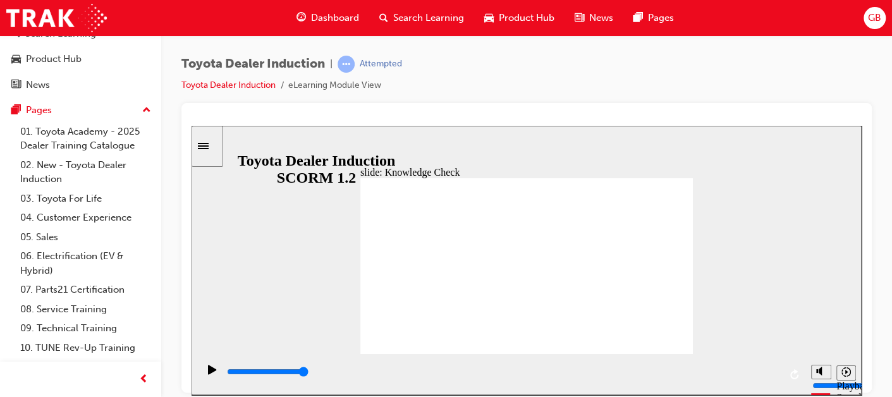
drag, startPoint x: 539, startPoint y: 375, endPoint x: 795, endPoint y: 371, distance: 256.7
click at [795, 371] on div "playback controls" at bounding box center [501, 373] width 607 height 41
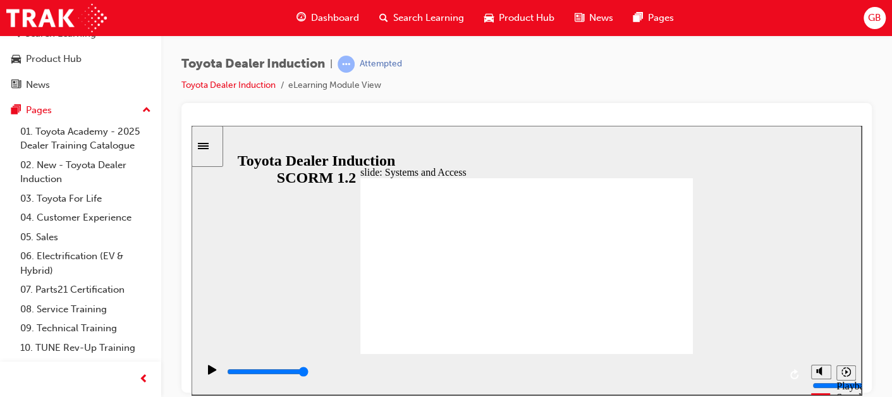
drag, startPoint x: 295, startPoint y: 374, endPoint x: 831, endPoint y: 374, distance: 536.7
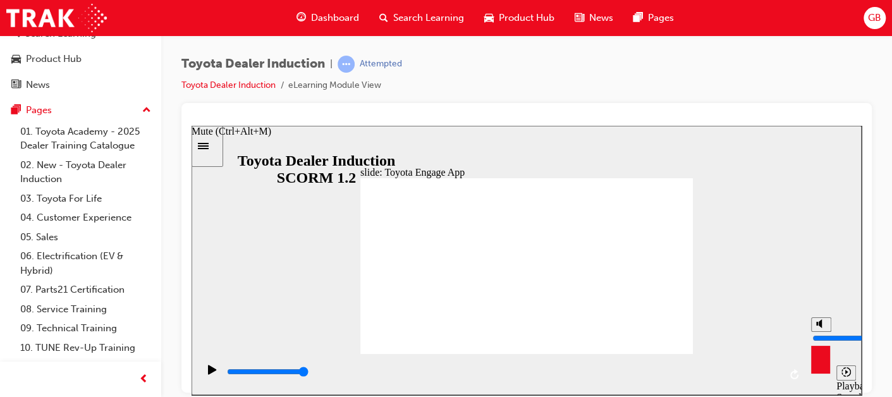
click at [831, 374] on section "Playback Speed 2 1.75 1.5 1.25" at bounding box center [527, 373] width 670 height 41
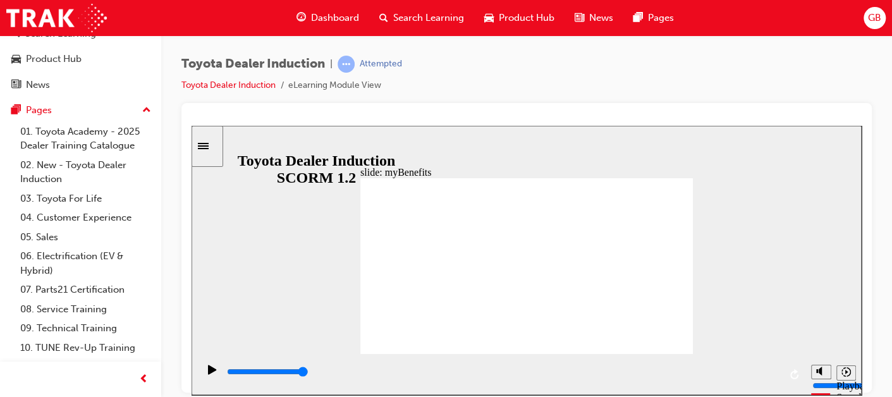
drag, startPoint x: 521, startPoint y: 373, endPoint x: 795, endPoint y: 369, distance: 273.7
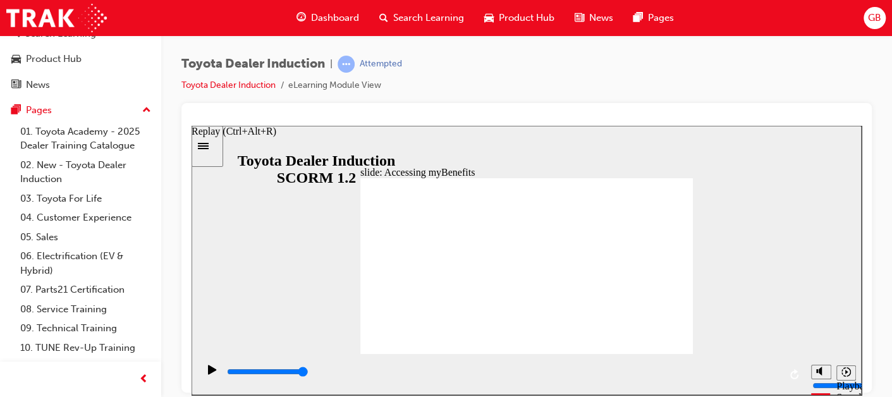
click at [795, 369] on div "playback controls" at bounding box center [501, 373] width 607 height 41
type input "5000"
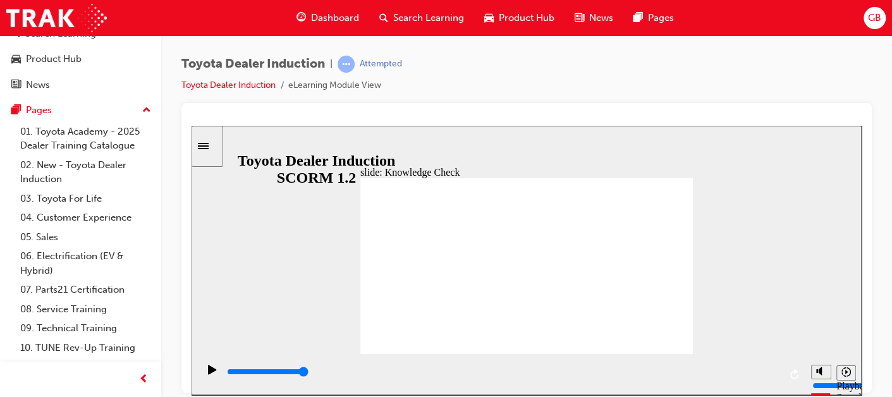
type input "T"
type input "TO"
type input "TOY"
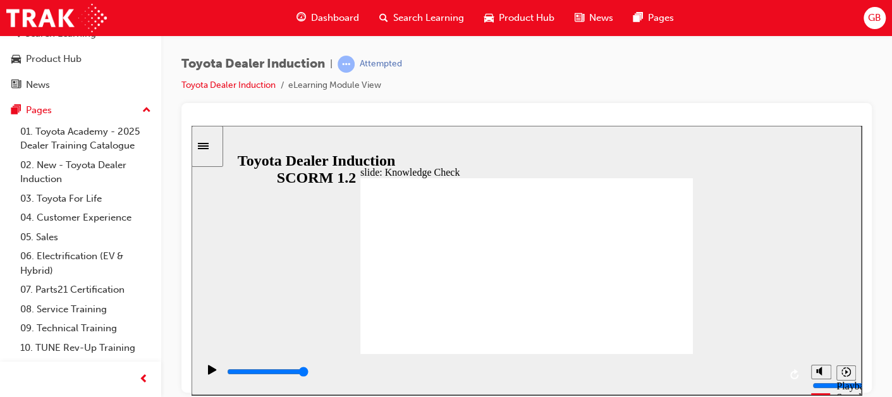
type input "TOY"
type input "TOYO"
type input "TOYOT"
drag, startPoint x: 661, startPoint y: 343, endPoint x: 664, endPoint y: 332, distance: 10.6
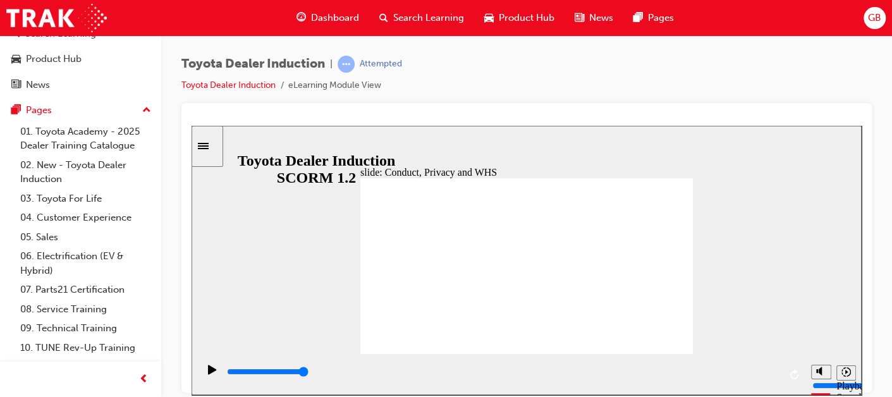
drag, startPoint x: 643, startPoint y: 332, endPoint x: 673, endPoint y: 334, distance: 29.8
drag, startPoint x: 272, startPoint y: 373, endPoint x: 807, endPoint y: 373, distance: 534.1
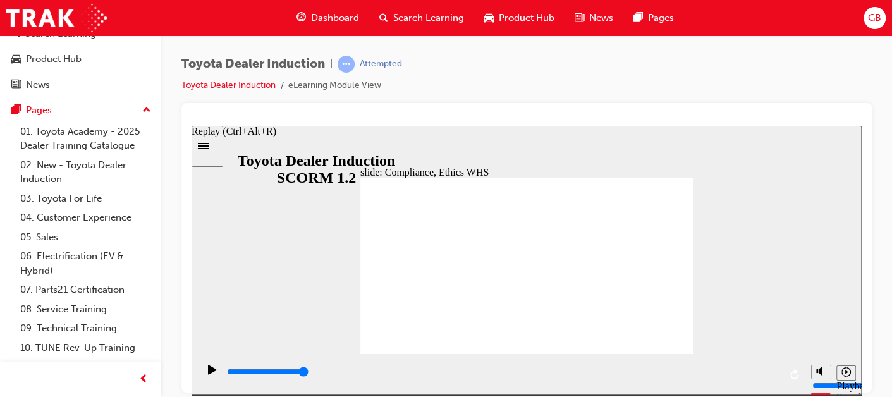
click at [807, 373] on section "Playback Speed 2 1.75 1.5 1.25" at bounding box center [527, 373] width 670 height 41
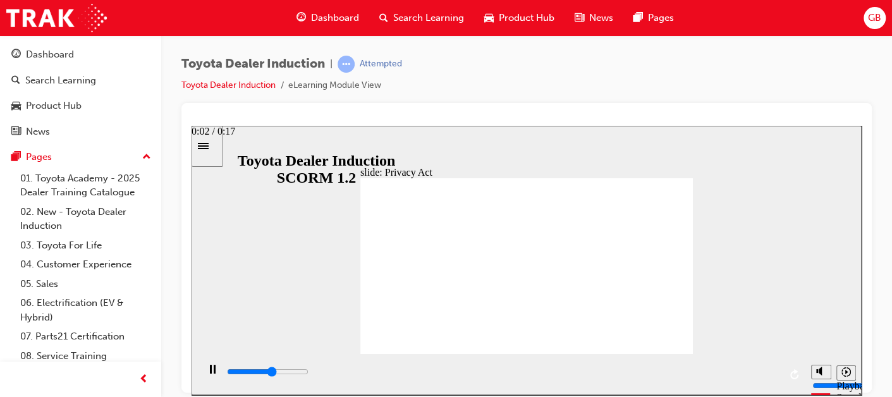
scroll to position [47, 0]
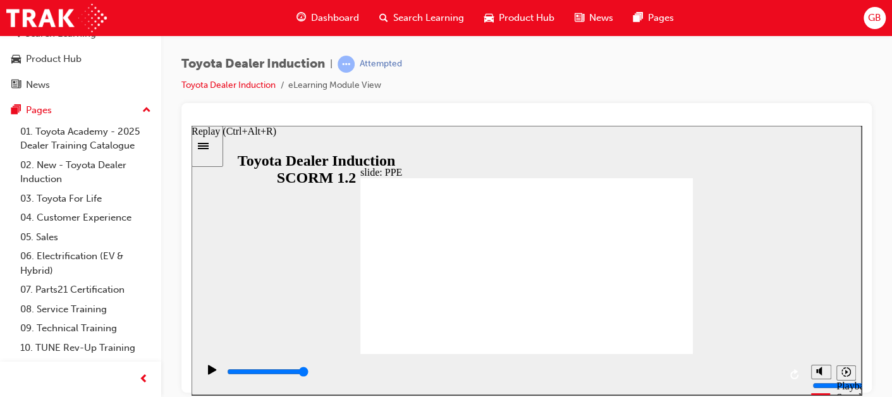
drag, startPoint x: 308, startPoint y: 375, endPoint x: 787, endPoint y: 371, distance: 479.2
click at [787, 371] on div "playback controls" at bounding box center [501, 373] width 607 height 41
type input "5000"
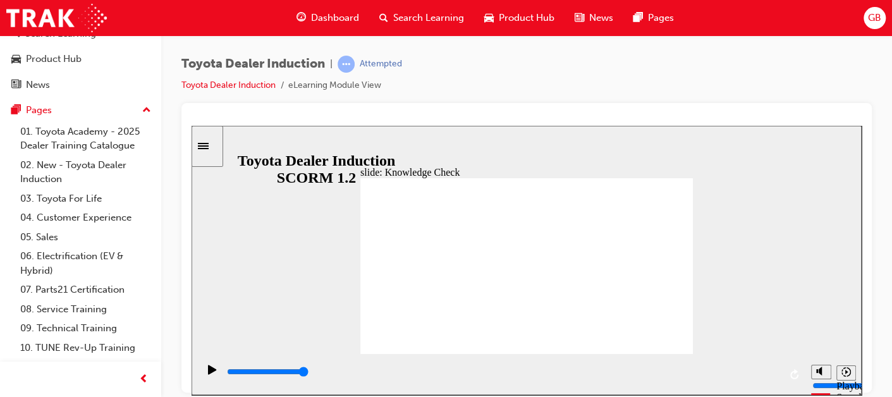
checkbox input "true"
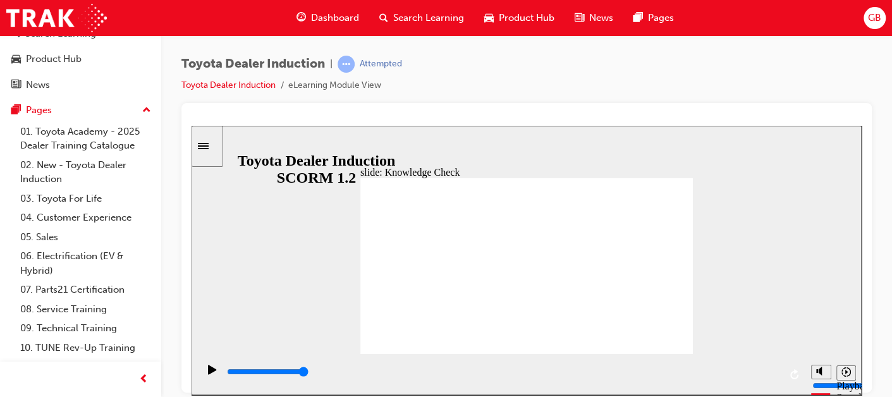
checkbox input "true"
type input "5000"
radio input "true"
drag, startPoint x: 451, startPoint y: 271, endPoint x: 664, endPoint y: 177, distance: 232.3
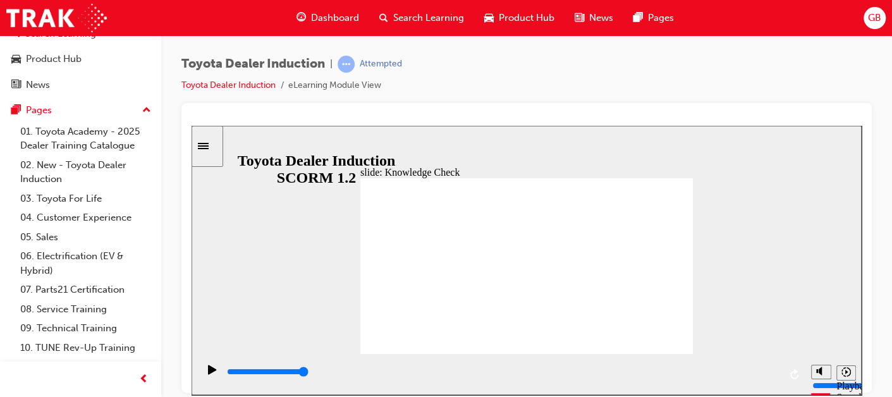
type input "5000"
checkbox input "true"
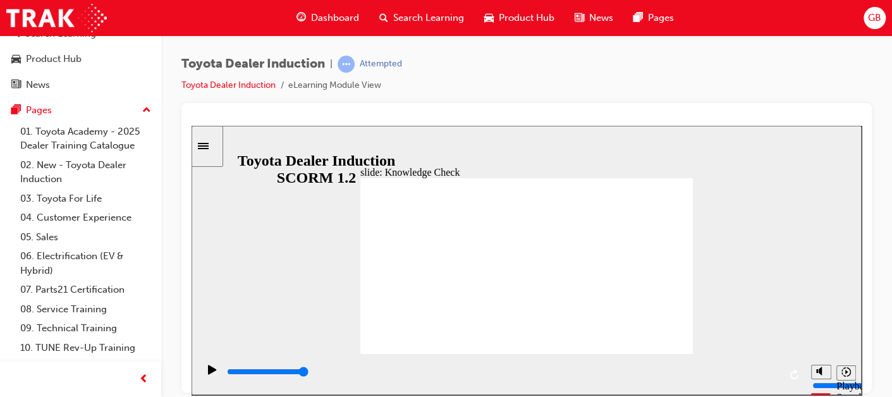
type input "5000"
checkbox input "true"
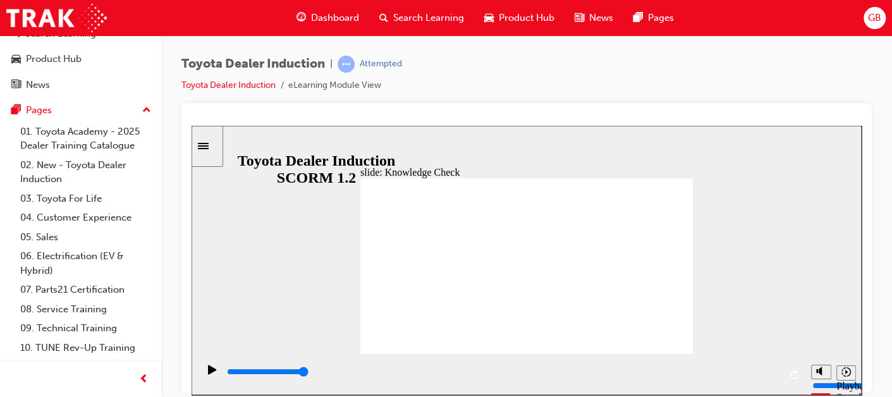
checkbox input "true"
click at [872, 15] on span "GB" at bounding box center [874, 18] width 13 height 15
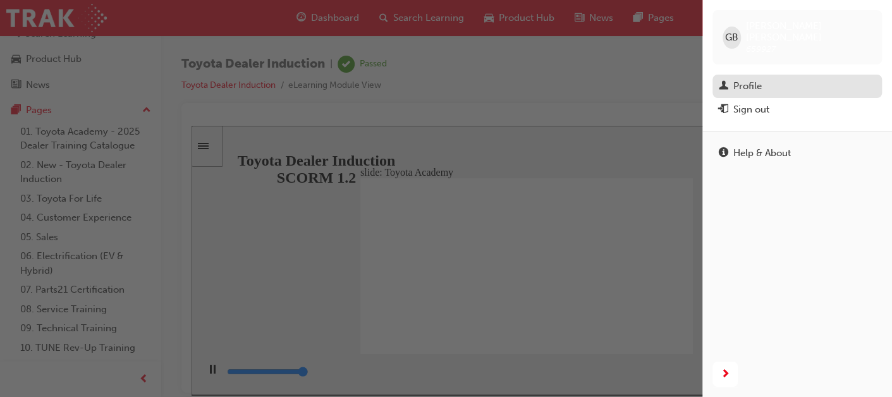
type input "9900"
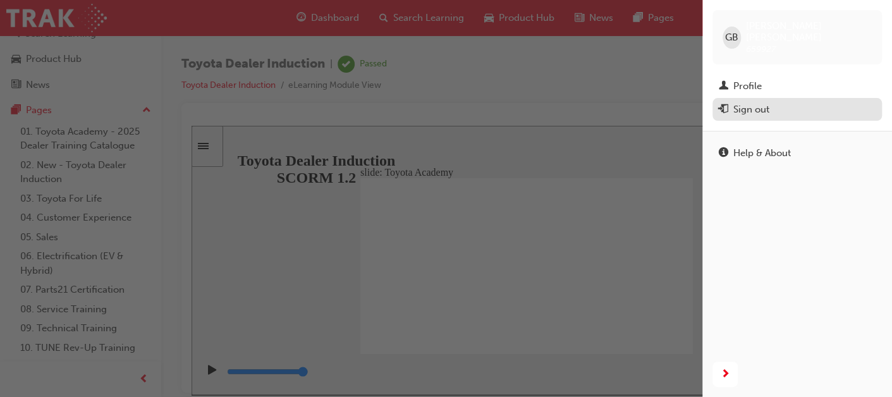
click at [753, 102] on div "Sign out" at bounding box center [751, 109] width 36 height 15
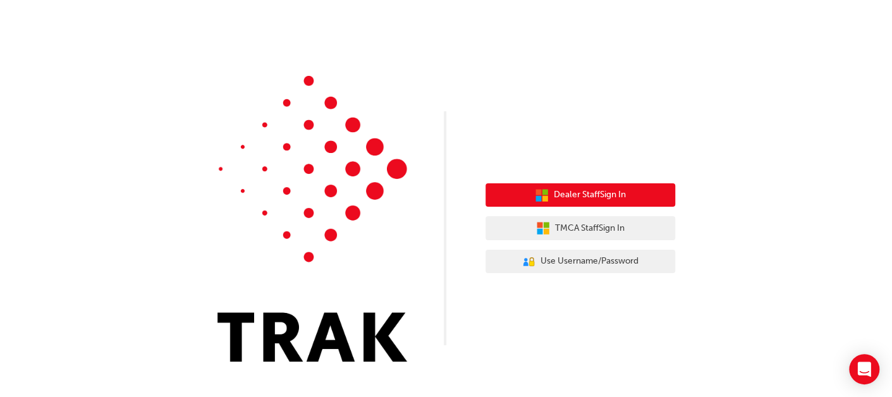
click at [597, 195] on span "Dealer Staff Sign In" at bounding box center [590, 195] width 72 height 15
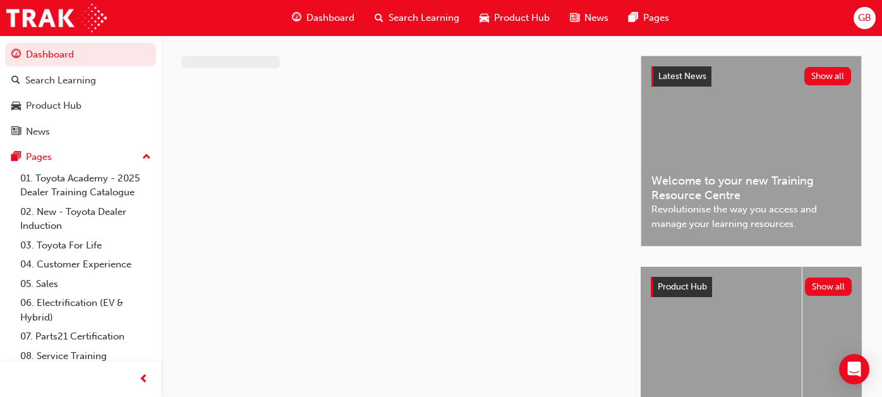
click at [871, 22] on span "GB" at bounding box center [864, 18] width 13 height 15
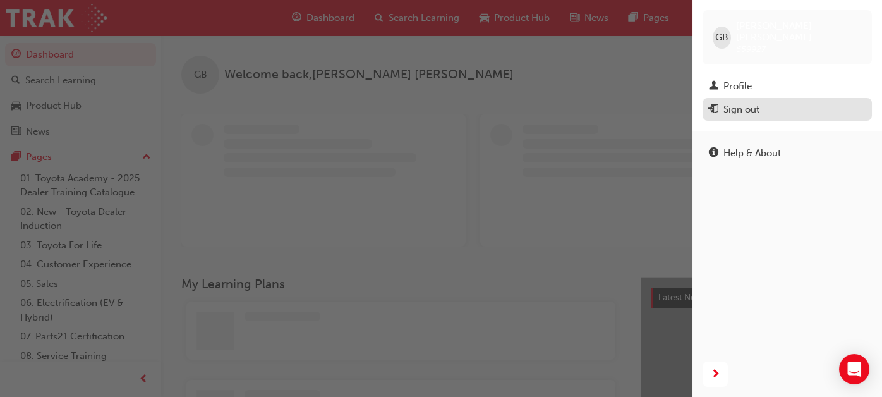
drag, startPoint x: 741, startPoint y: 95, endPoint x: 734, endPoint y: 96, distance: 7.1
click at [741, 102] on div "Sign out" at bounding box center [742, 109] width 36 height 15
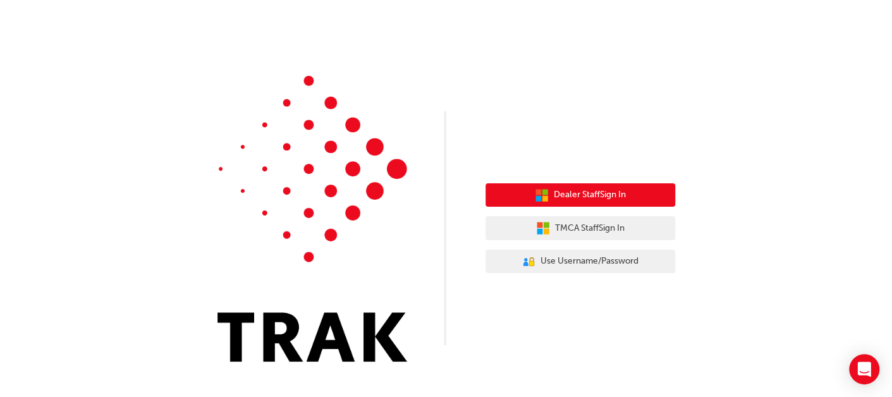
drag, startPoint x: 586, startPoint y: 197, endPoint x: 573, endPoint y: 192, distance: 14.0
click at [587, 197] on span "Dealer Staff Sign In" at bounding box center [590, 195] width 72 height 15
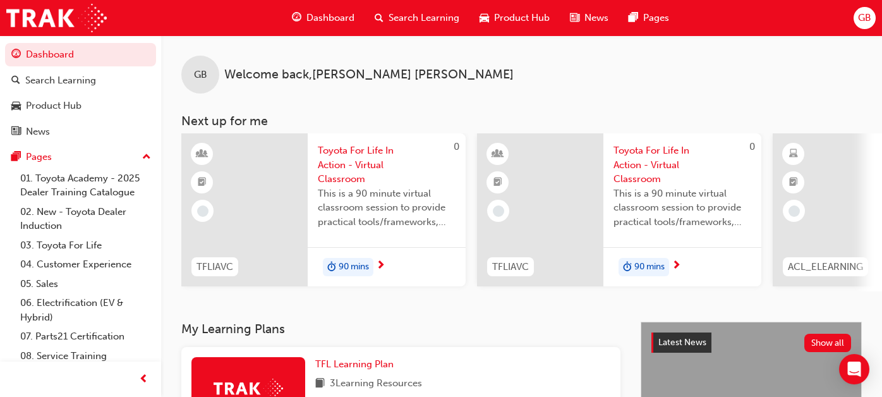
click at [877, 15] on div "Dashboard Search Learning Product Hub News Pages GB" at bounding box center [441, 18] width 882 height 36
click at [869, 16] on span "GB" at bounding box center [864, 18] width 13 height 15
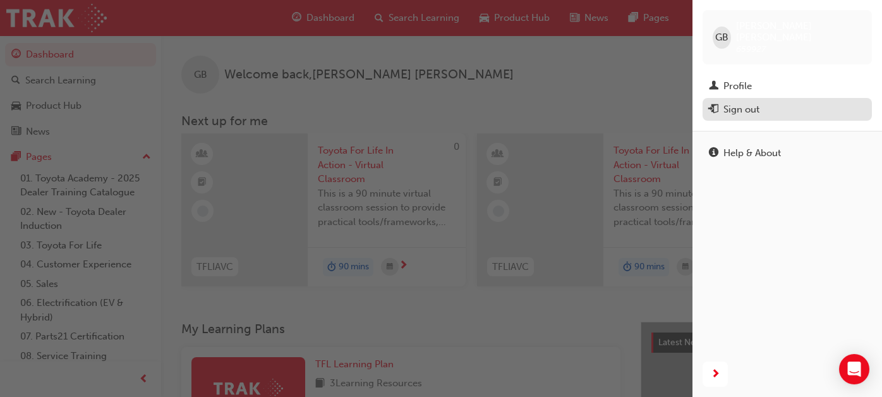
click at [718, 102] on div "button" at bounding box center [713, 110] width 9 height 16
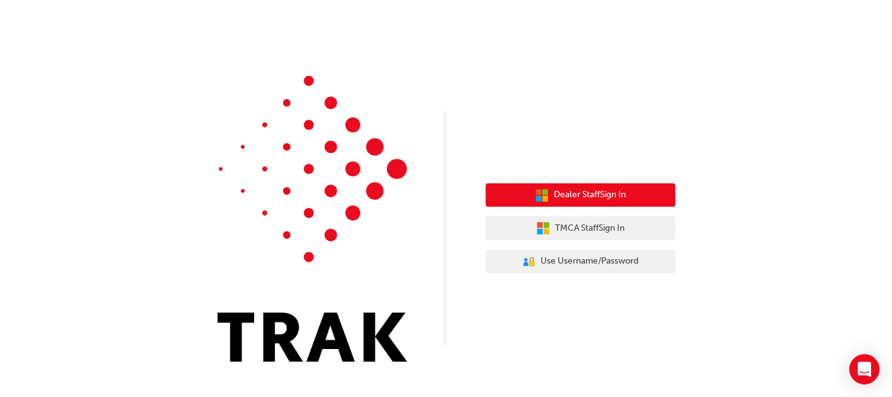
click at [558, 189] on span "Dealer Staff Sign In" at bounding box center [590, 195] width 72 height 15
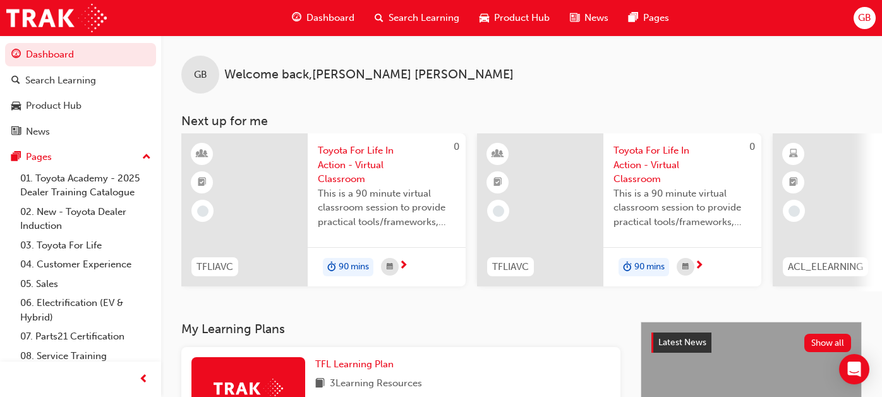
click at [865, 13] on span "GB" at bounding box center [864, 18] width 13 height 15
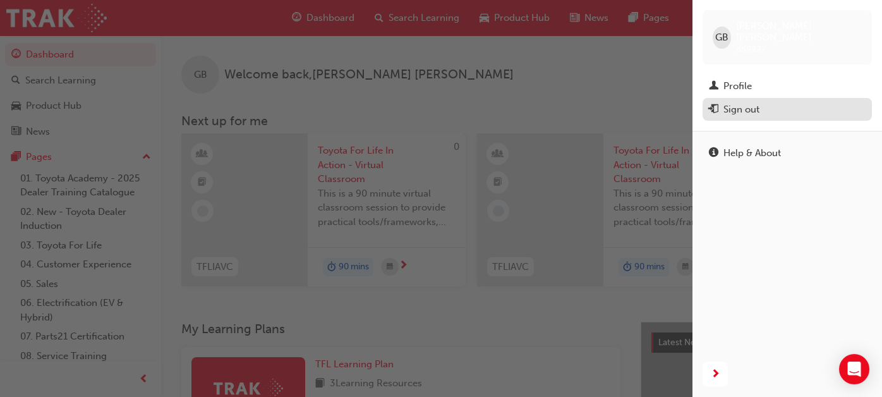
click at [729, 102] on div "Sign out" at bounding box center [742, 109] width 36 height 15
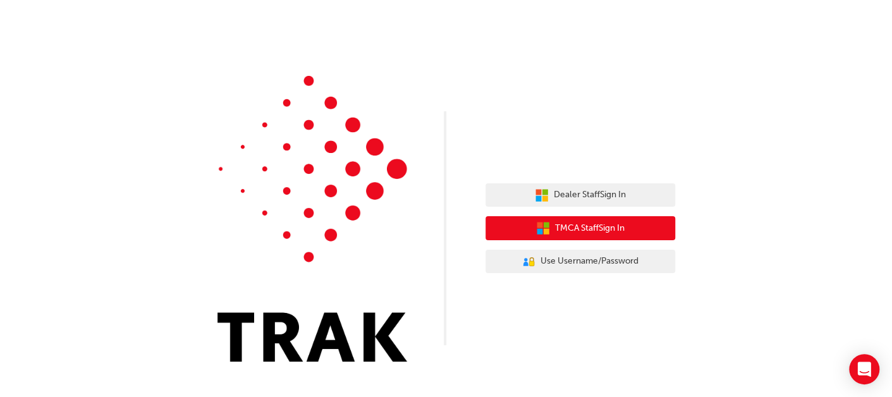
click at [598, 226] on span "TMCA Staff Sign In" at bounding box center [590, 228] width 70 height 15
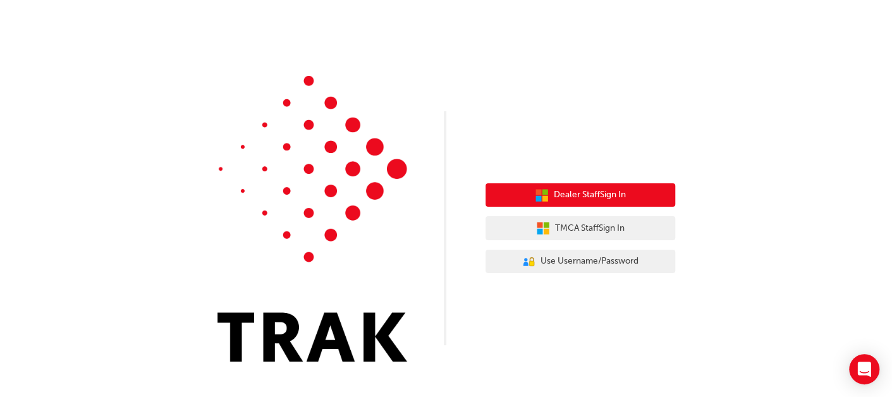
click at [590, 195] on span "Dealer Staff Sign In" at bounding box center [590, 195] width 72 height 15
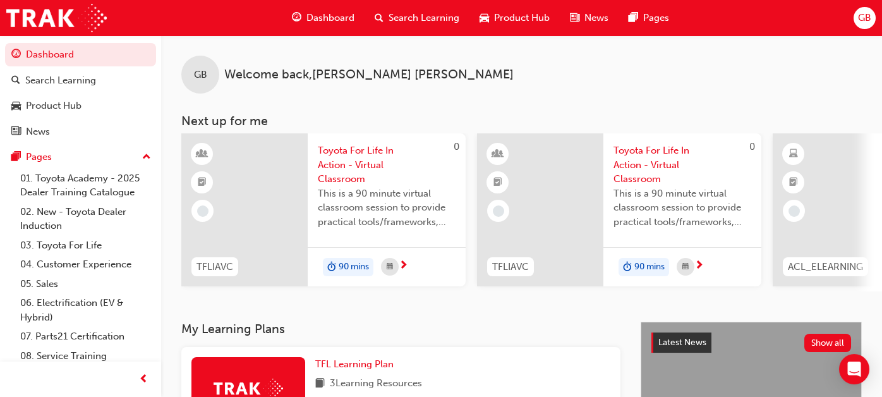
click at [875, 16] on div "GB" at bounding box center [865, 18] width 22 height 22
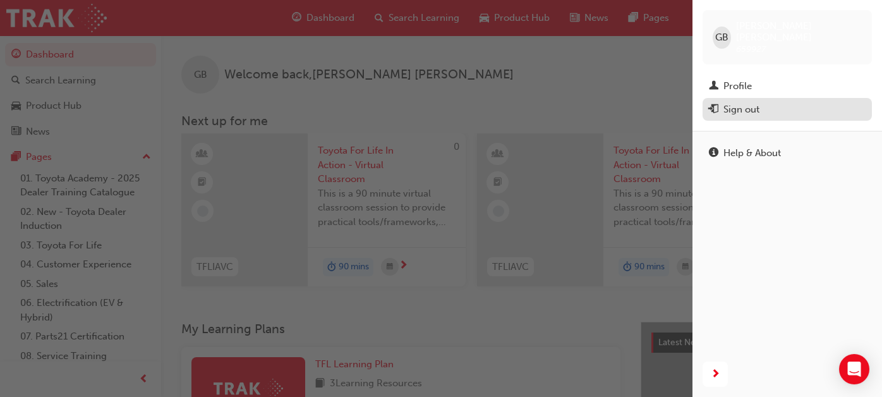
click at [745, 102] on div "Sign out" at bounding box center [742, 109] width 36 height 15
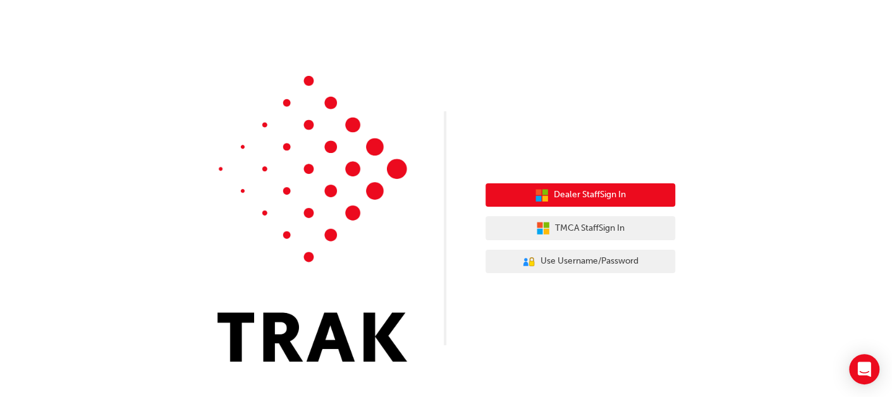
click at [511, 194] on button "Dealer Staff Sign In" at bounding box center [580, 195] width 190 height 24
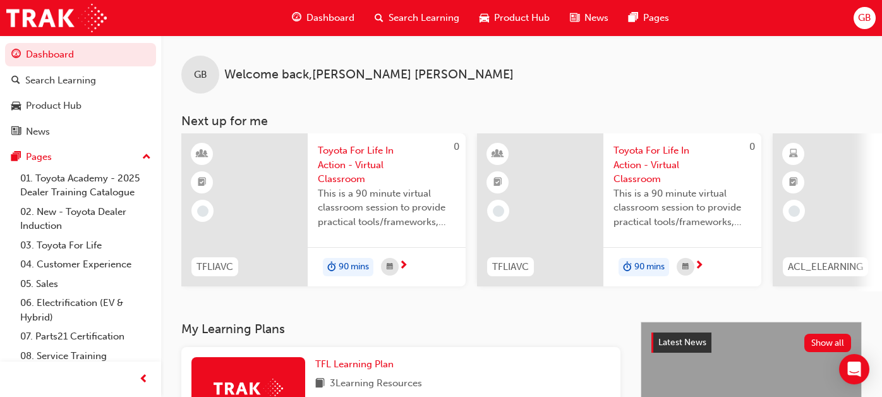
click at [863, 16] on span "GB" at bounding box center [864, 18] width 13 height 15
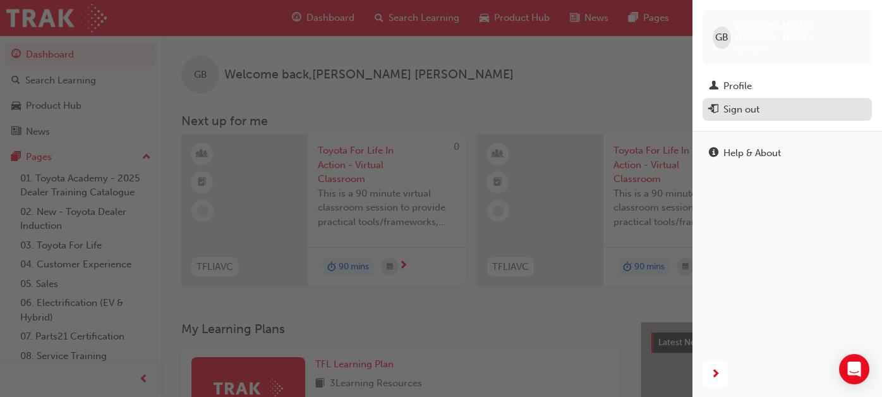
click at [767, 102] on div "Sign out" at bounding box center [787, 110] width 157 height 16
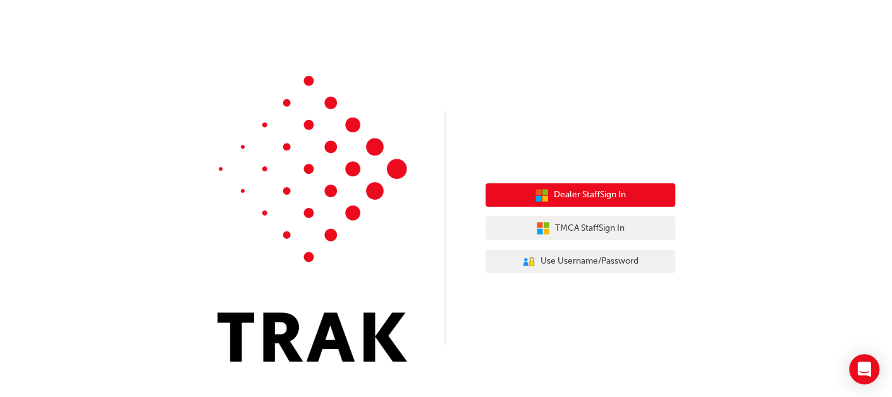
click at [597, 189] on span "Dealer Staff Sign In" at bounding box center [590, 195] width 72 height 15
